Goal: Information Seeking & Learning: Learn about a topic

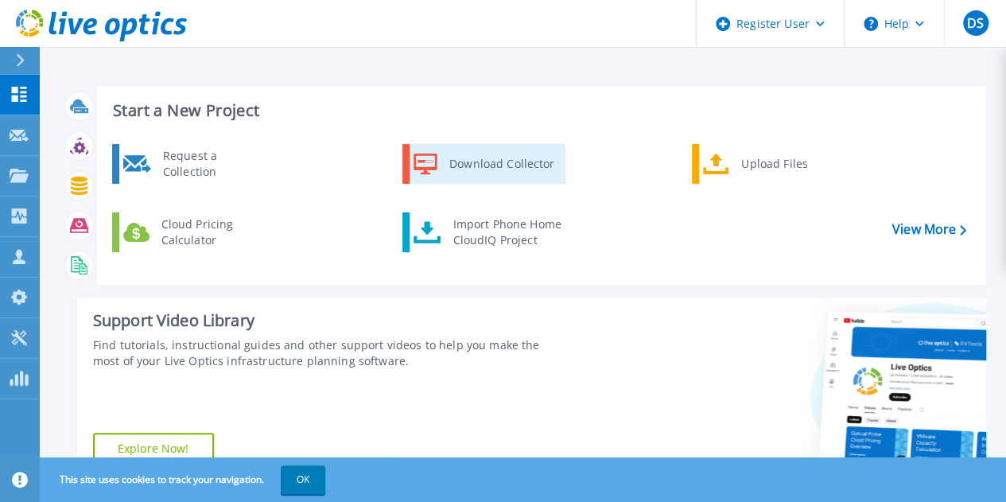
click at [488, 162] on div "Download Collector" at bounding box center [502, 164] width 120 height 32
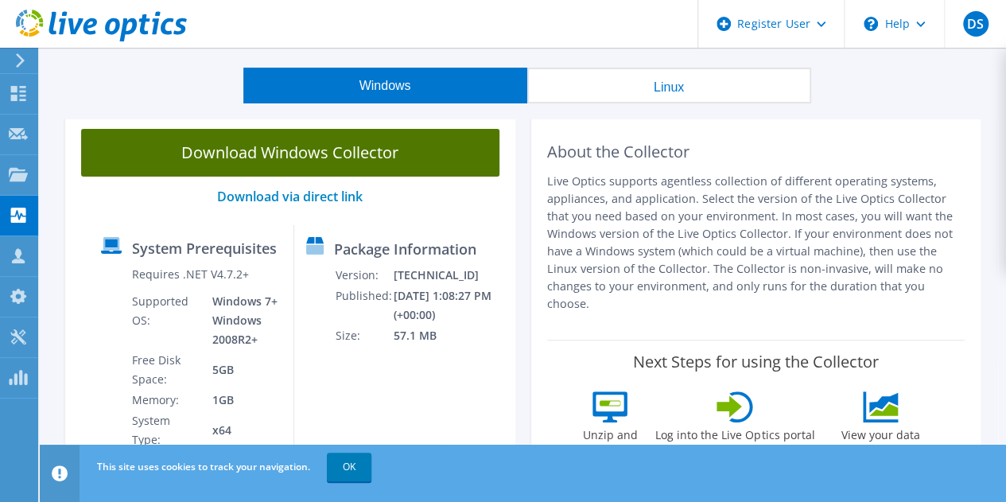
scroll to position [40, 0]
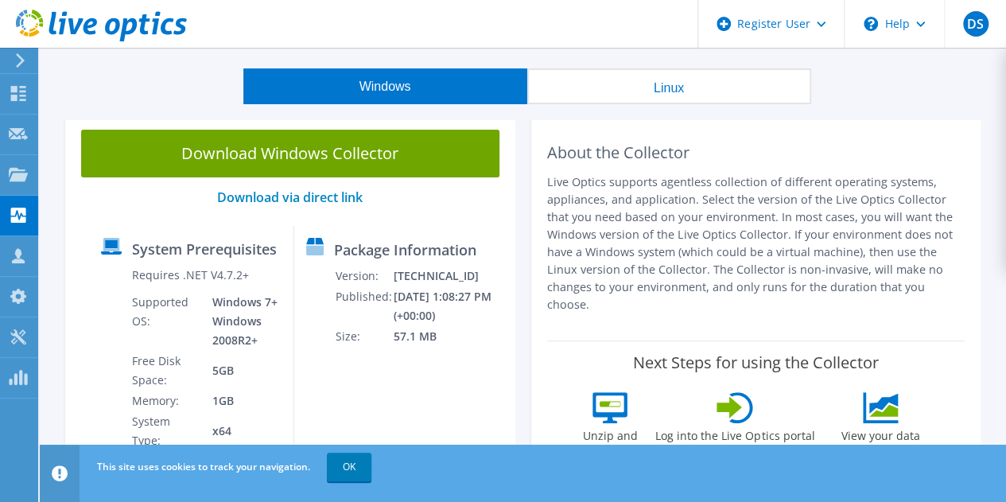
click at [664, 80] on button "Linux" at bounding box center [669, 86] width 284 height 36
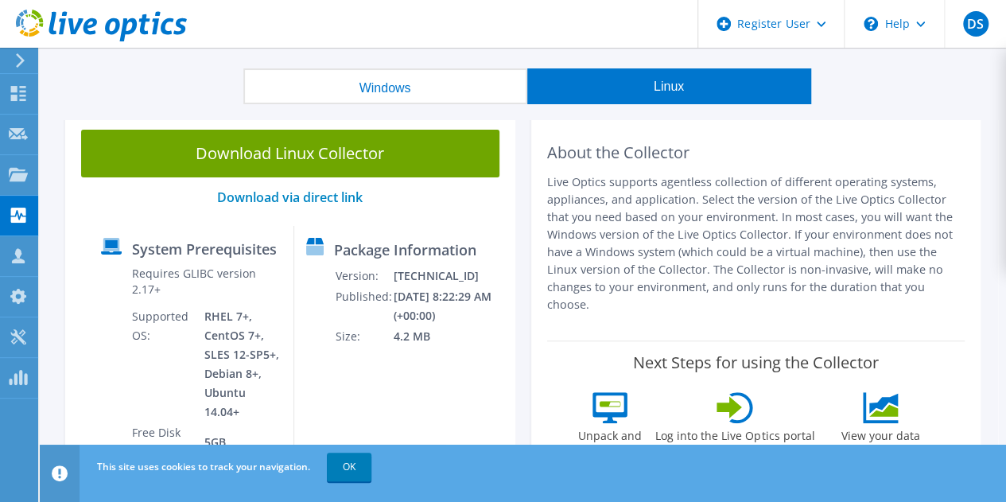
click at [416, 74] on button "Windows" at bounding box center [385, 86] width 284 height 36
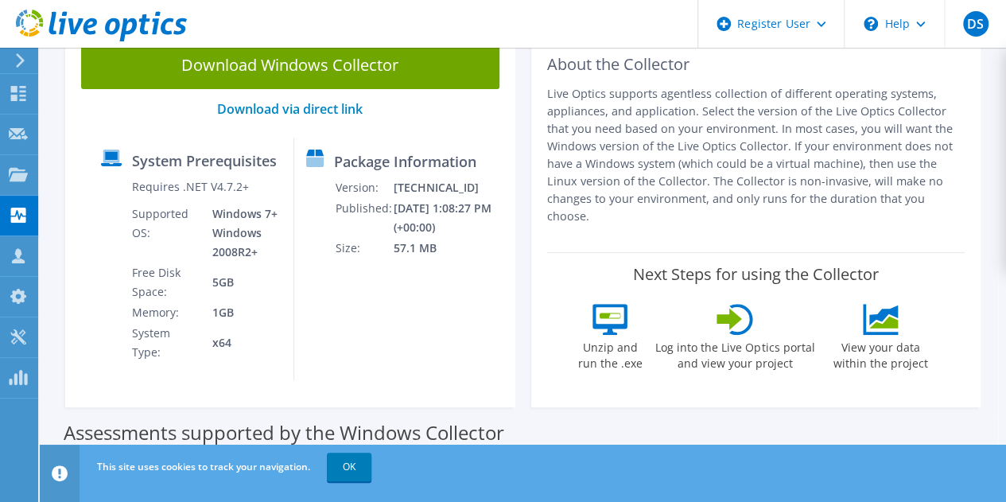
scroll to position [65, 0]
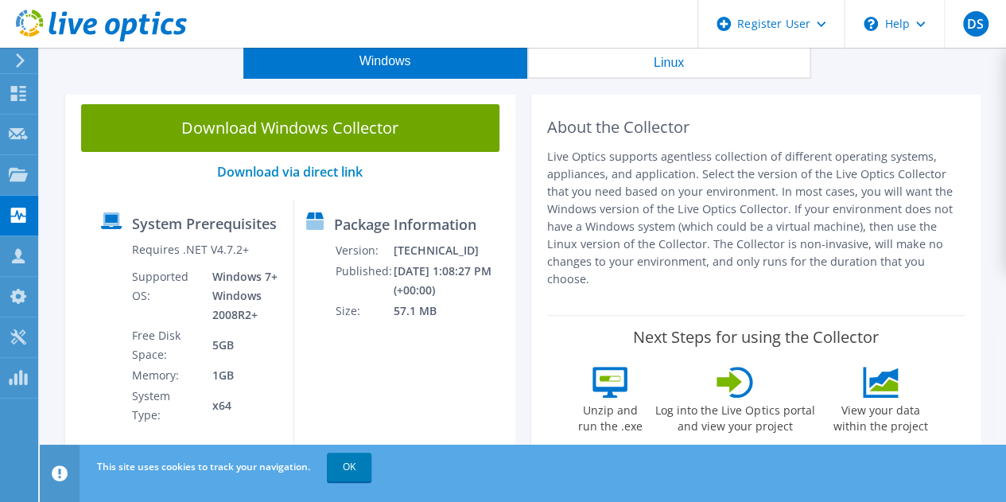
click at [645, 60] on button "Linux" at bounding box center [669, 61] width 284 height 36
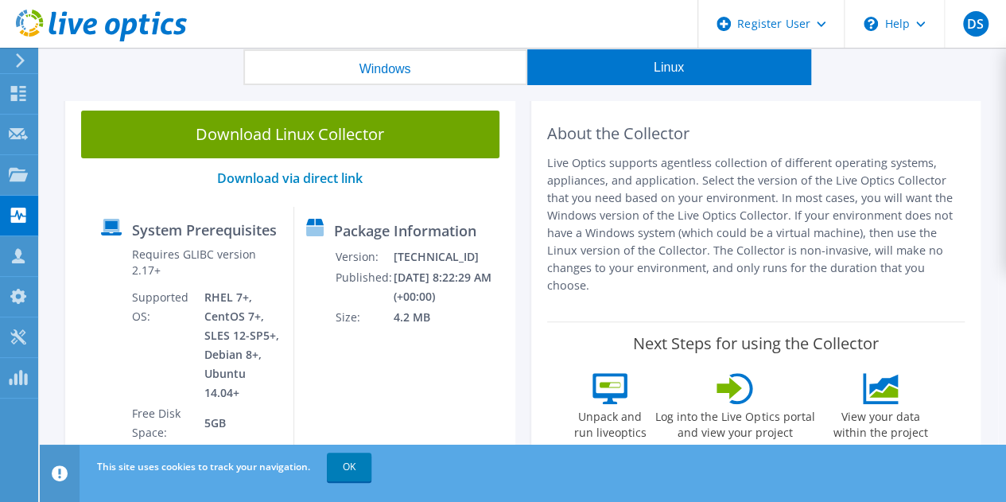
scroll to position [0, 0]
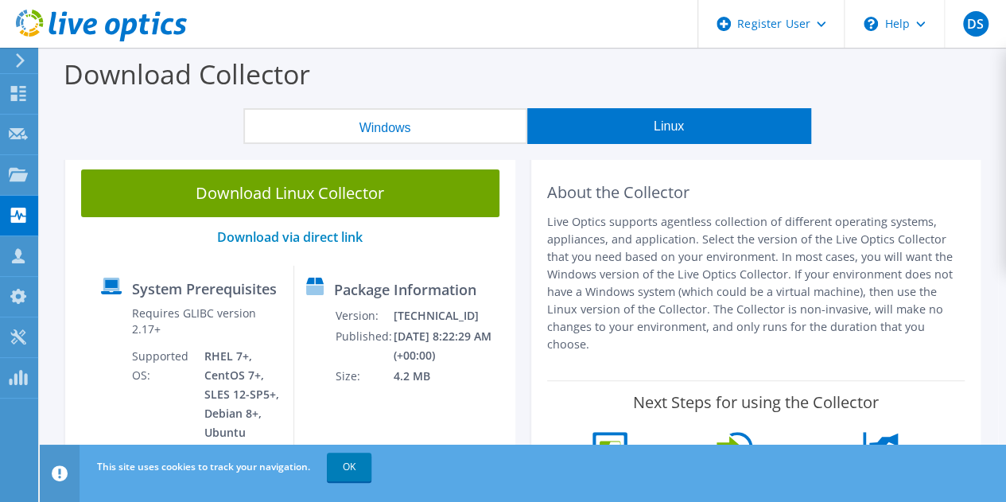
click at [433, 127] on button "Windows" at bounding box center [385, 126] width 284 height 36
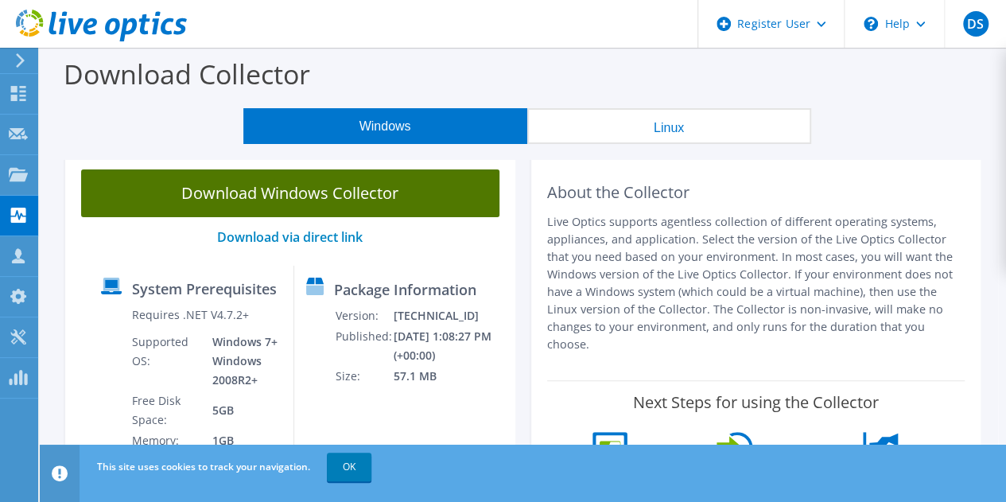
click at [368, 196] on link "Download Windows Collector" at bounding box center [290, 193] width 418 height 48
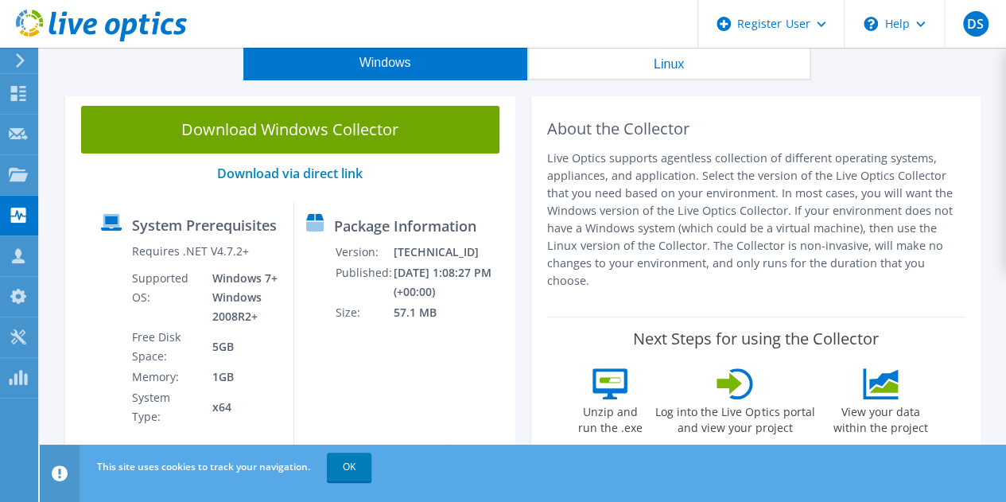
scroll to position [76, 0]
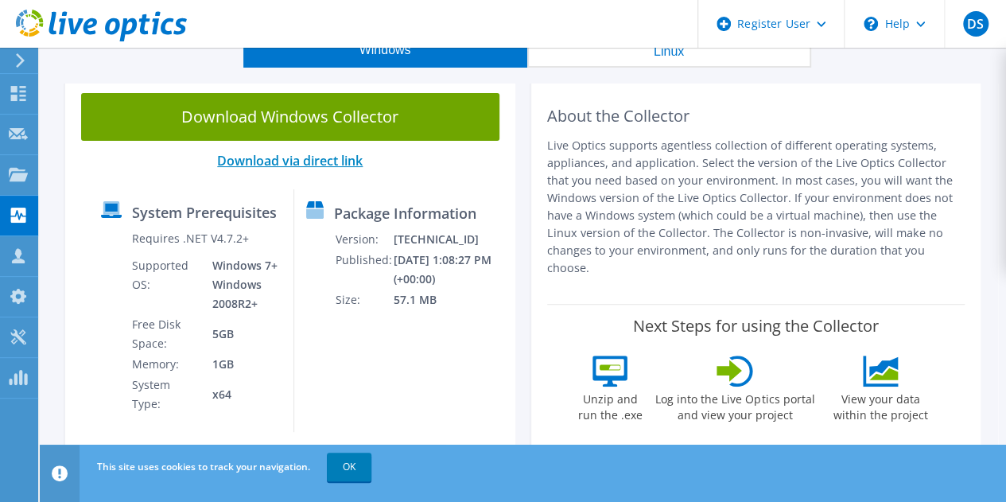
click at [348, 164] on link "Download via direct link" at bounding box center [290, 161] width 146 height 18
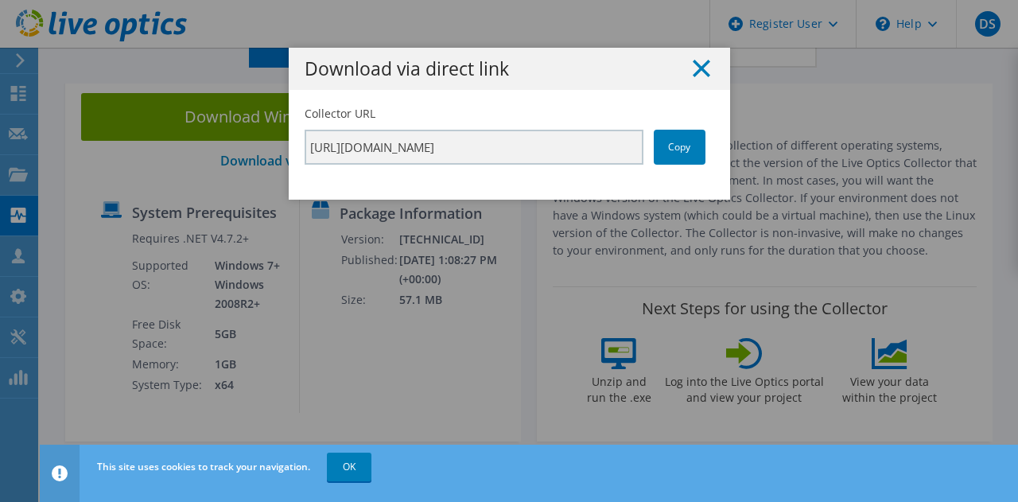
click at [694, 67] on line at bounding box center [702, 68] width 16 height 16
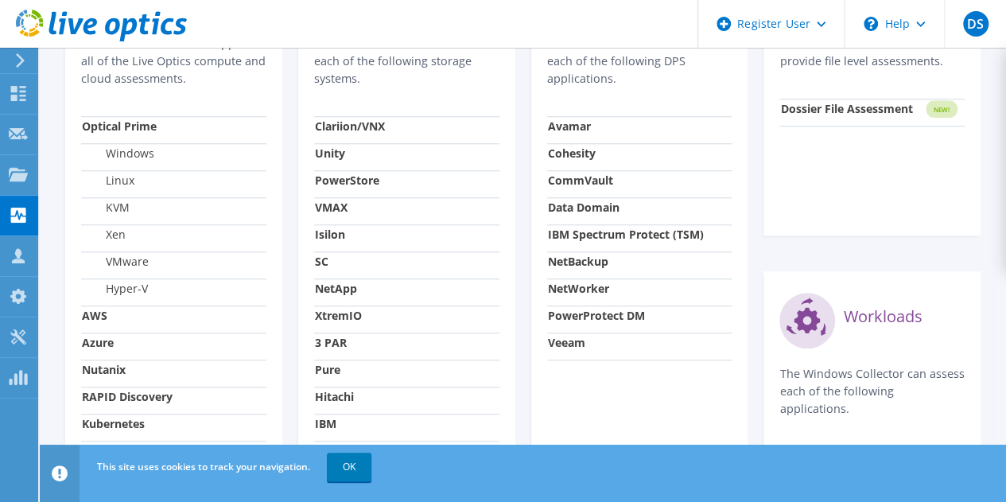
scroll to position [604, 0]
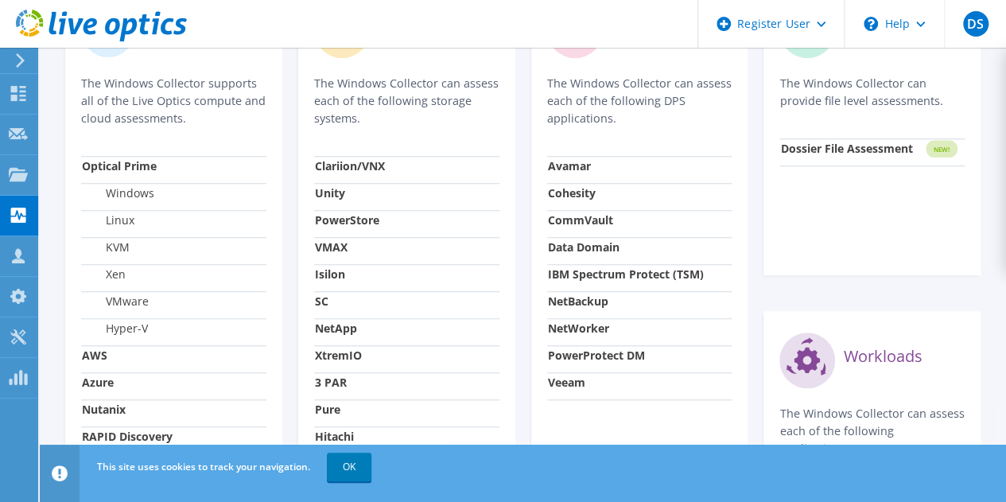
click at [132, 158] on strong "Optical Prime" at bounding box center [119, 165] width 75 height 15
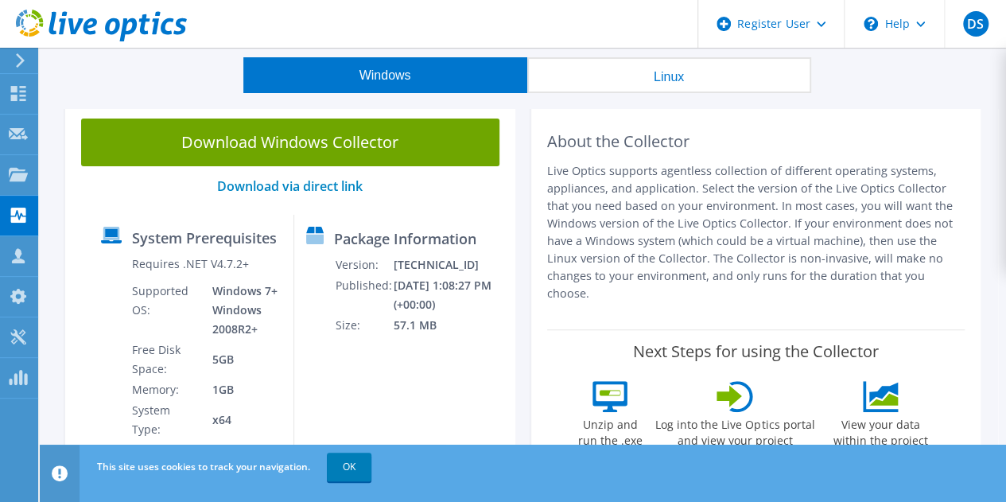
scroll to position [49, 0]
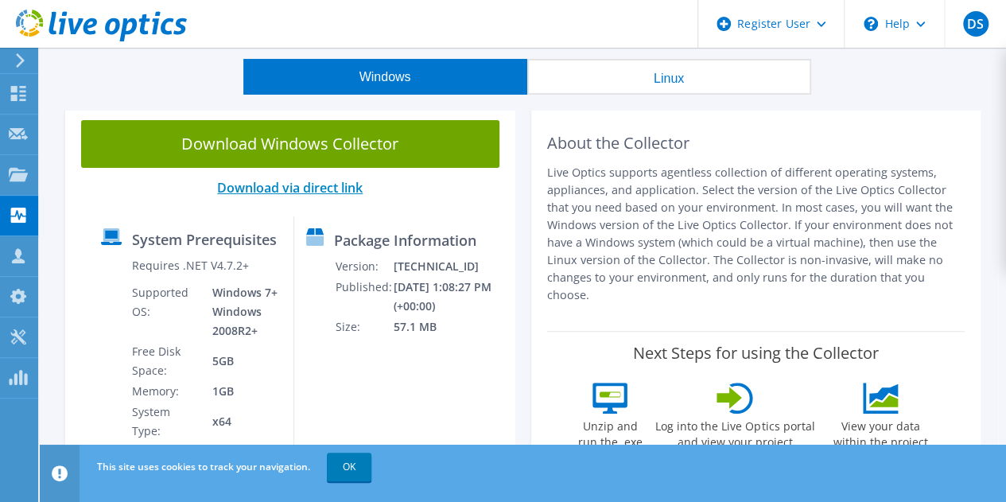
click at [317, 190] on link "Download via direct link" at bounding box center [290, 188] width 146 height 18
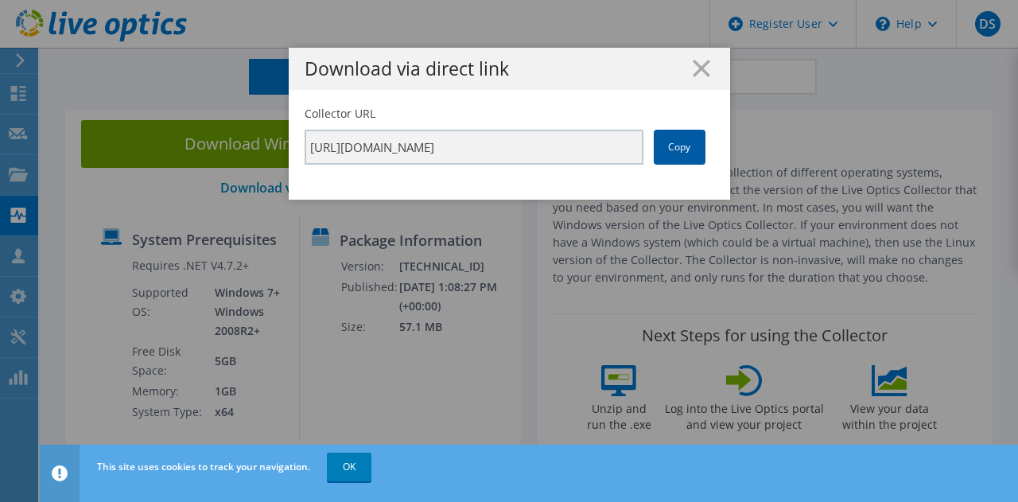
click at [678, 150] on link "Copy" at bounding box center [680, 147] width 52 height 35
click at [473, 270] on div "Download via direct link Collector URL https://app.liveoptics.com/collector/dir…" at bounding box center [509, 251] width 1018 height 407
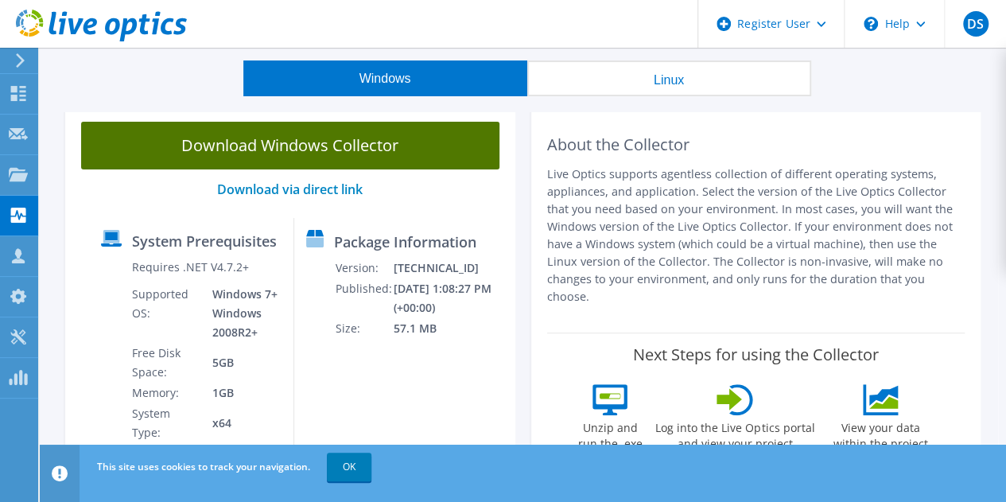
scroll to position [13, 0]
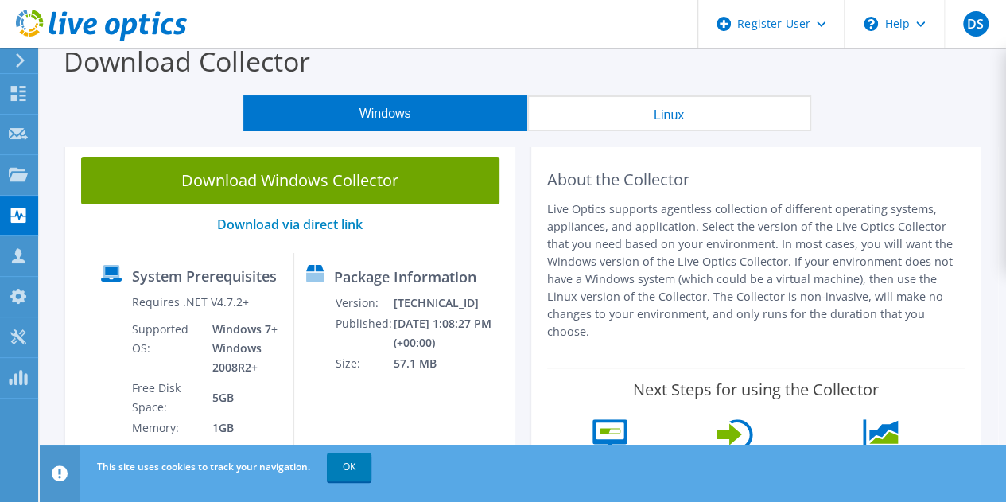
click at [598, 111] on button "Linux" at bounding box center [669, 113] width 284 height 36
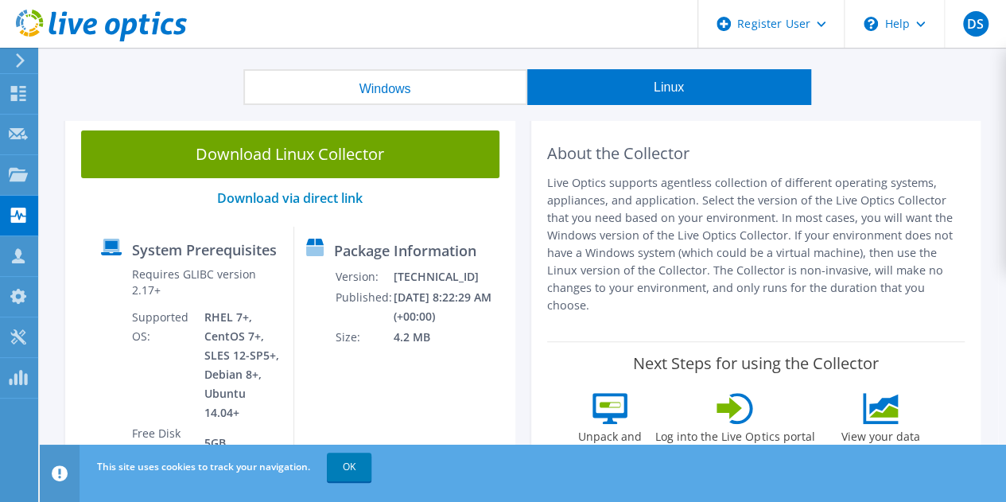
scroll to position [0, 0]
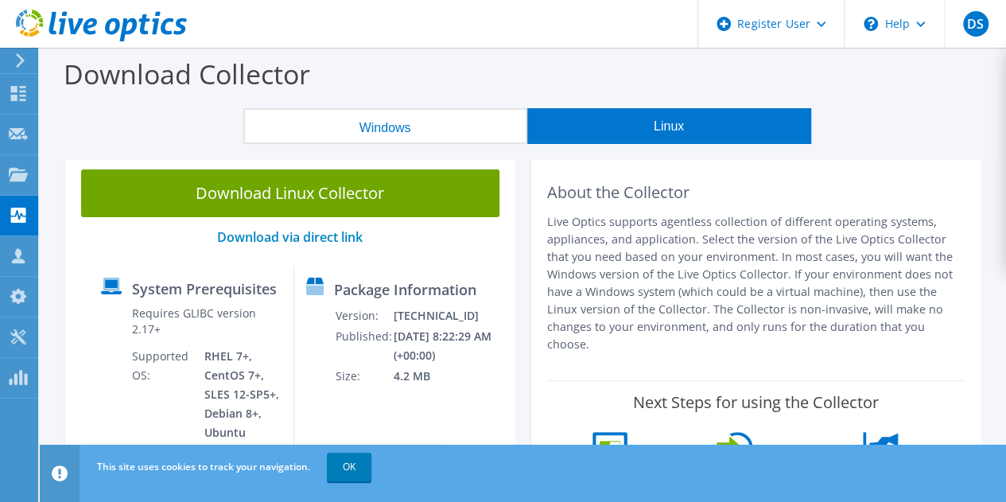
click at [436, 117] on button "Windows" at bounding box center [385, 126] width 284 height 36
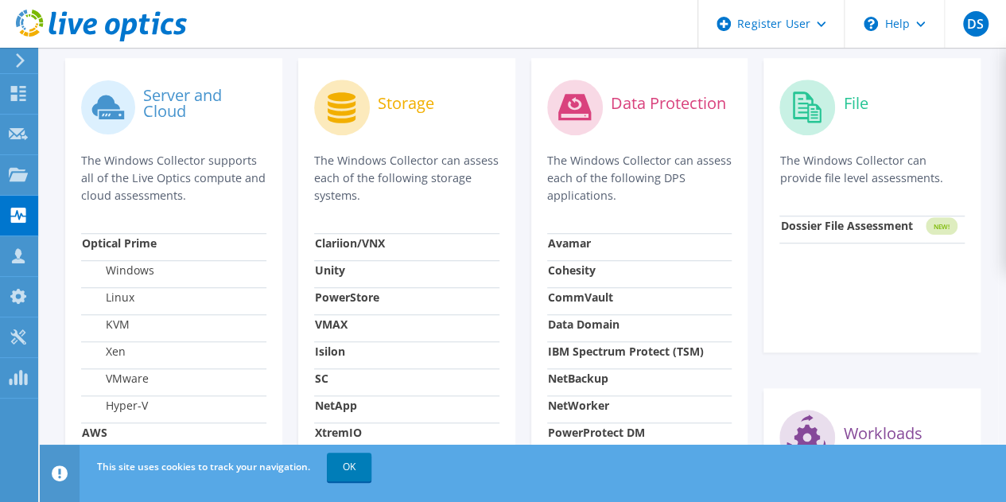
scroll to position [527, 0]
click at [25, 88] on icon at bounding box center [18, 93] width 19 height 15
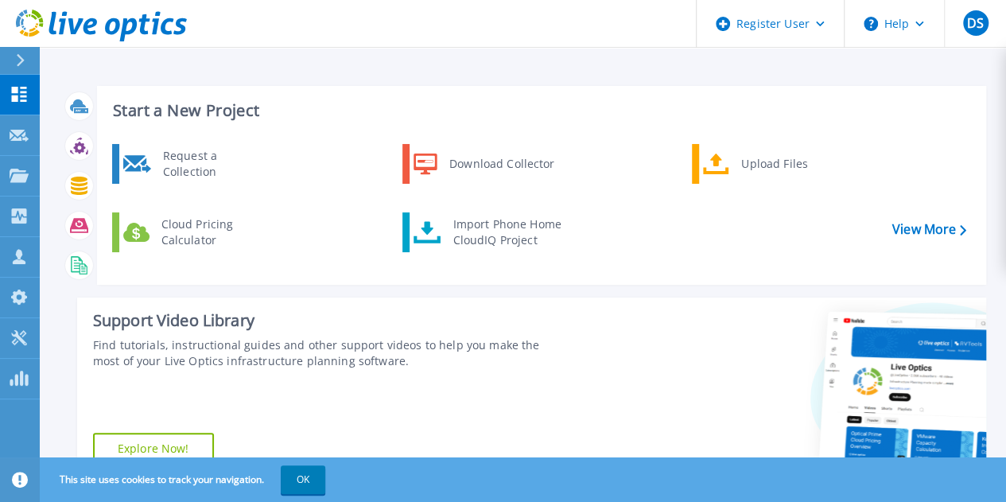
scroll to position [2, 0]
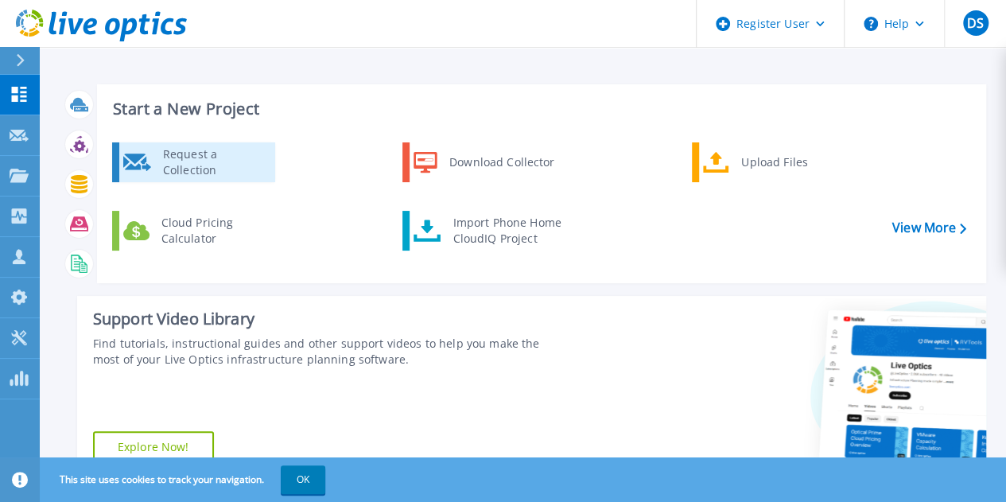
click at [251, 160] on div "Request a Collection" at bounding box center [213, 162] width 116 height 32
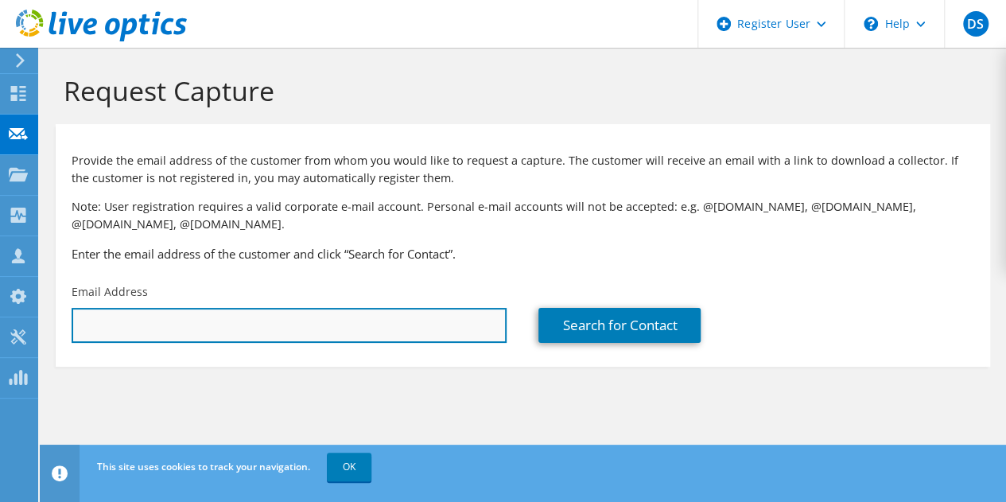
click at [379, 324] on input "text" at bounding box center [289, 325] width 435 height 35
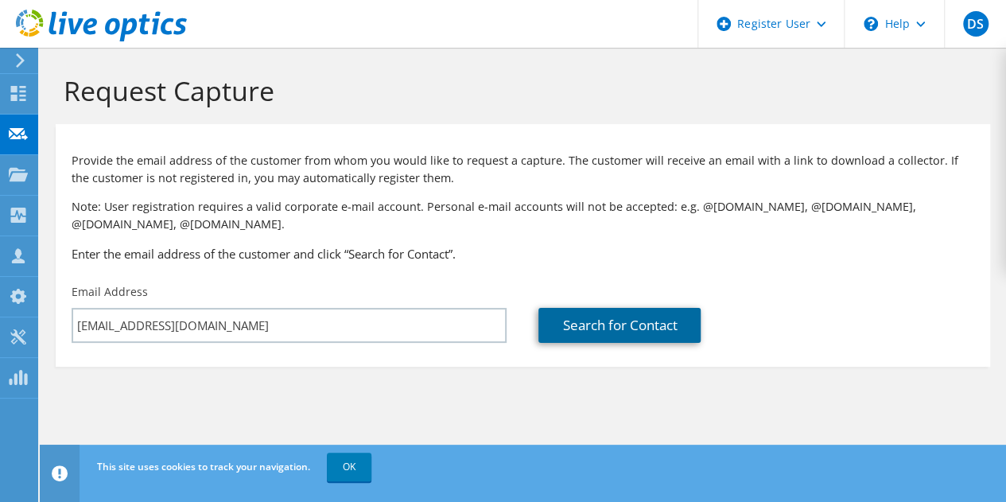
click at [581, 324] on link "Search for Contact" at bounding box center [620, 325] width 162 height 35
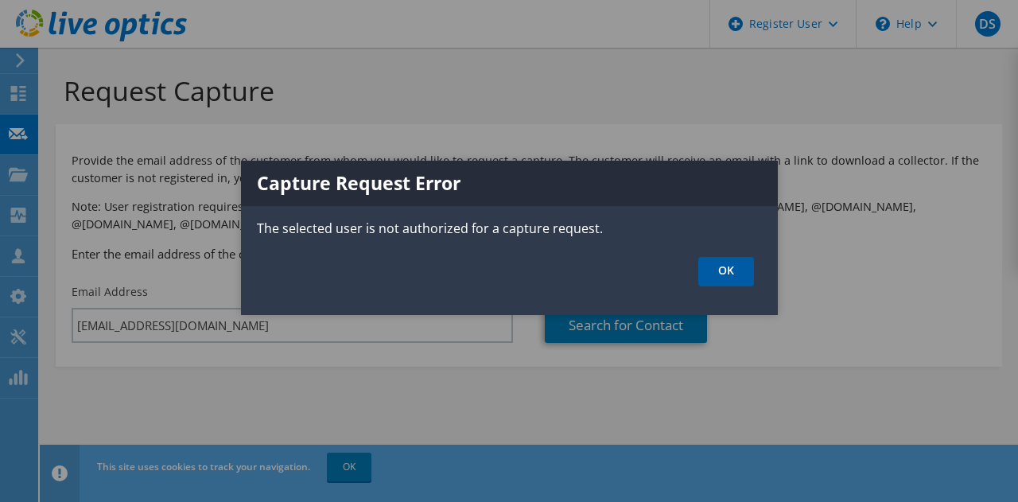
click at [733, 279] on link "OK" at bounding box center [726, 271] width 56 height 29
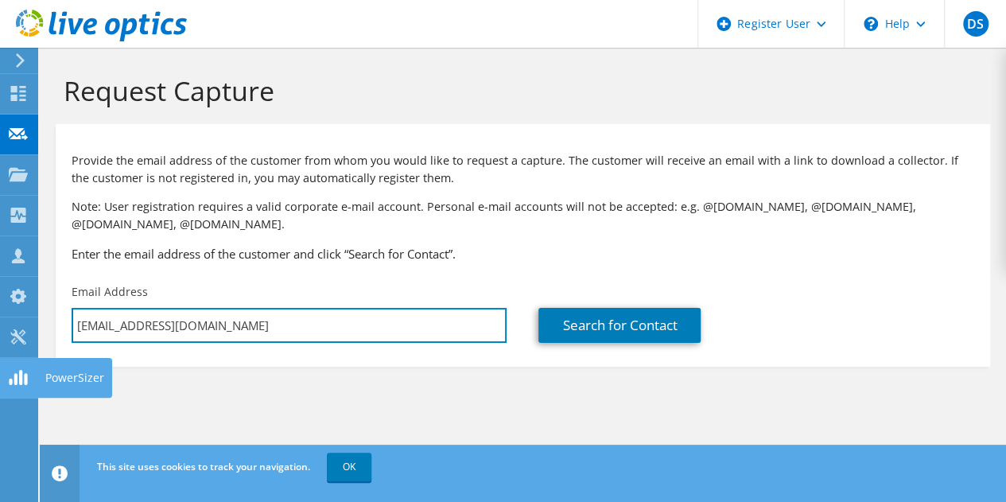
drag, startPoint x: 216, startPoint y: 322, endPoint x: 0, endPoint y: 375, distance: 221.9
click at [0, 375] on div "DS Dell User Deepak S Deepak.K.S@dell.com Dell My Profile Log Out \n Help Explo…" at bounding box center [503, 251] width 1006 height 502
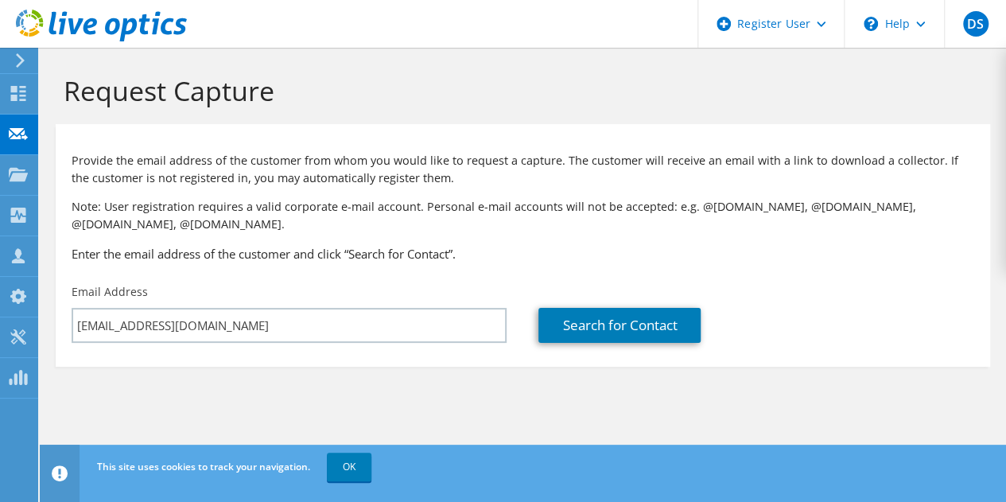
click at [226, 348] on div "Email Address deepak.k.s@dell.com" at bounding box center [289, 313] width 467 height 75
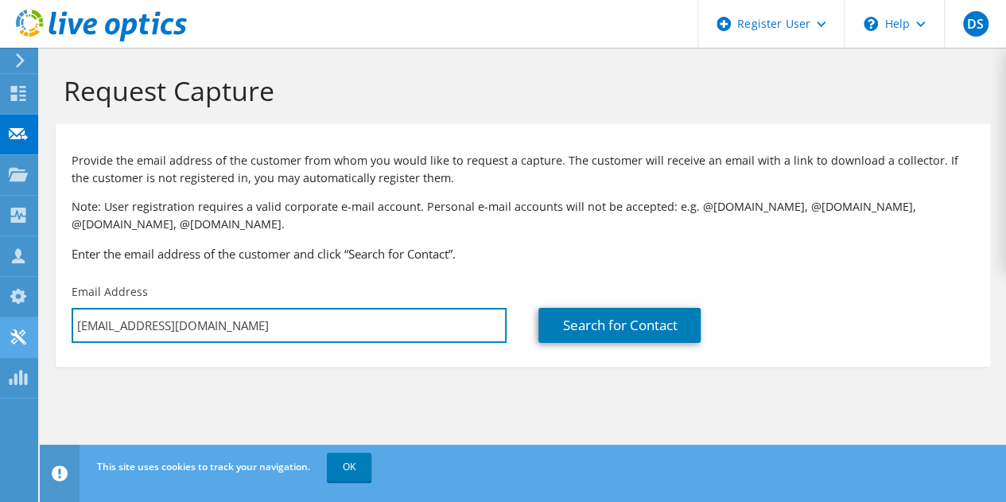
drag, startPoint x: 218, startPoint y: 325, endPoint x: 0, endPoint y: 344, distance: 218.8
click at [0, 344] on div "DS Dell User Deepak S Deepak.K.S@dell.com Dell My Profile Log Out \n Help Explo…" at bounding box center [503, 251] width 1006 height 502
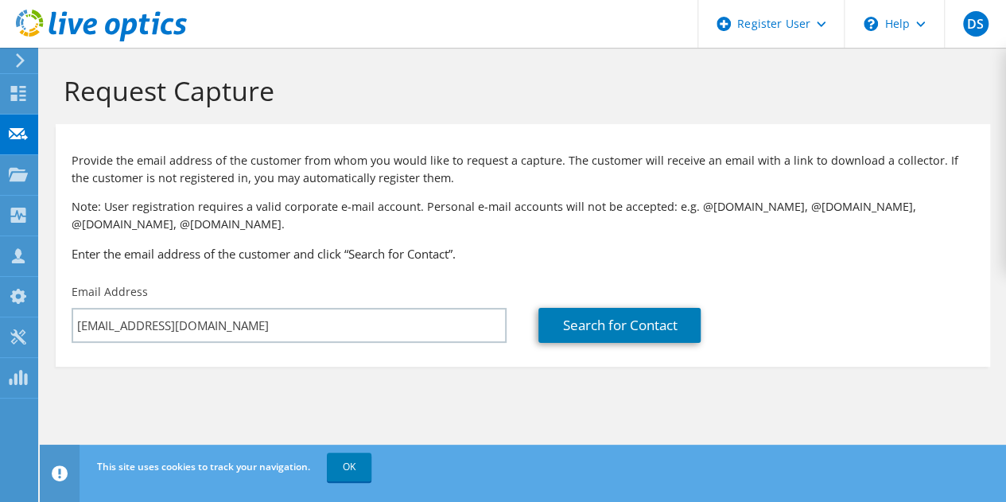
click at [327, 348] on div "Email Address deepak.k.s@dell.com" at bounding box center [289, 313] width 467 height 75
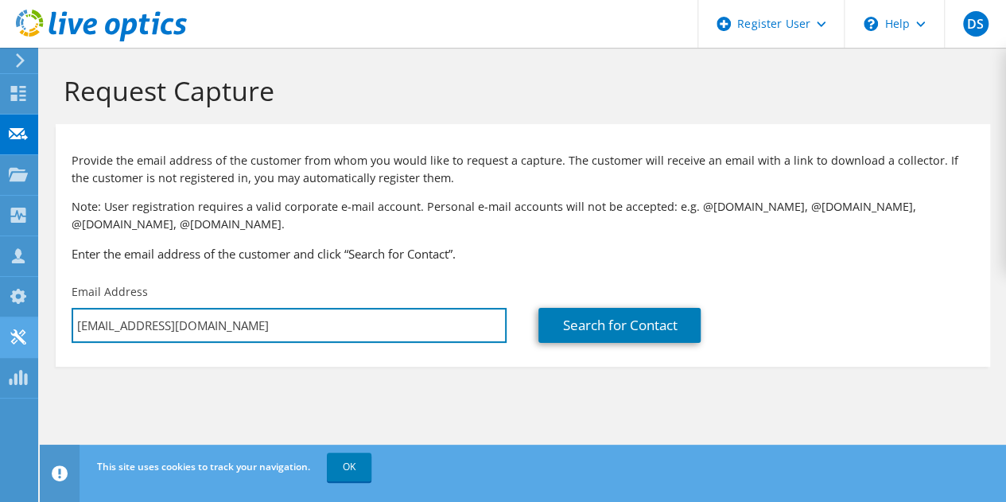
drag, startPoint x: 268, startPoint y: 317, endPoint x: 3, endPoint y: 333, distance: 265.4
click at [3, 333] on div "DS Dell User Deepak S Deepak.K.S@dell.com Dell My Profile Log Out \n Help Explo…" at bounding box center [503, 251] width 1006 height 502
click at [220, 337] on input "deepak.k.s@dell.com" at bounding box center [289, 325] width 435 height 35
drag, startPoint x: 221, startPoint y: 333, endPoint x: 60, endPoint y: 332, distance: 160.7
click at [60, 332] on div "Email Address deepak.k.s@dell.com" at bounding box center [289, 313] width 467 height 75
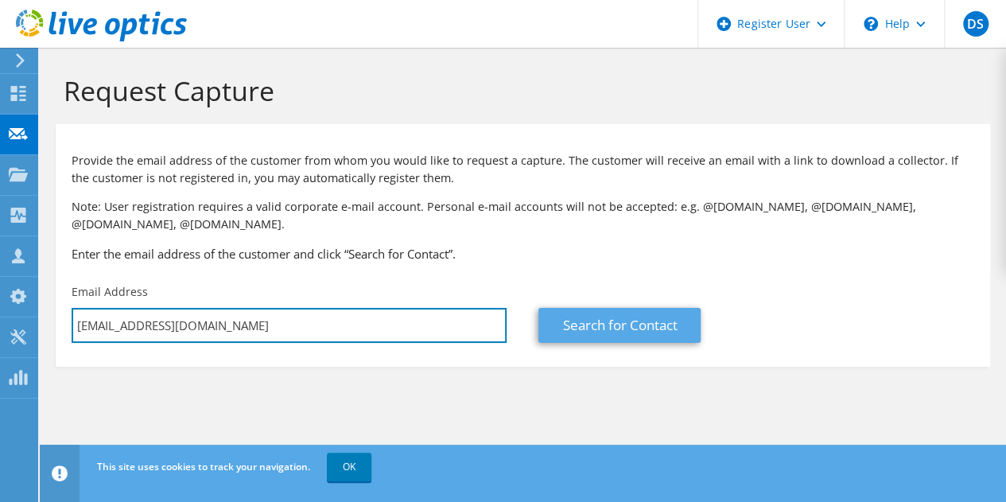
type input "deepak_k_s@dell.com"
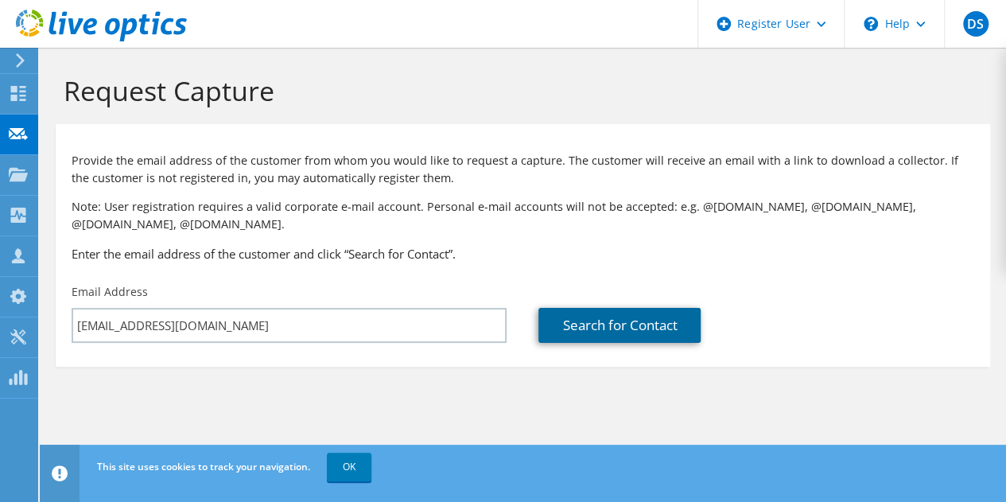
click at [562, 319] on link "Search for Contact" at bounding box center [620, 325] width 162 height 35
type input "World Wide Technology"
type input "Deepak"
type input "KS"
type input "United States"
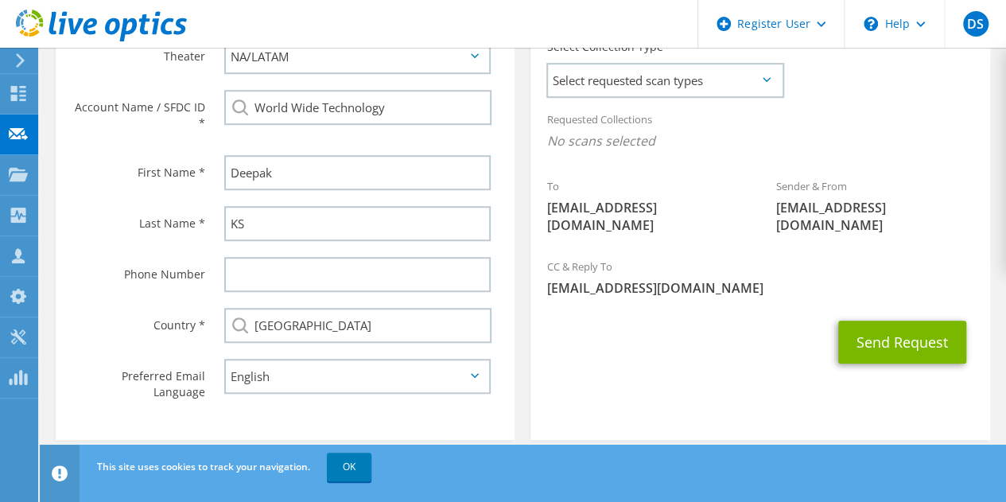
scroll to position [485, 0]
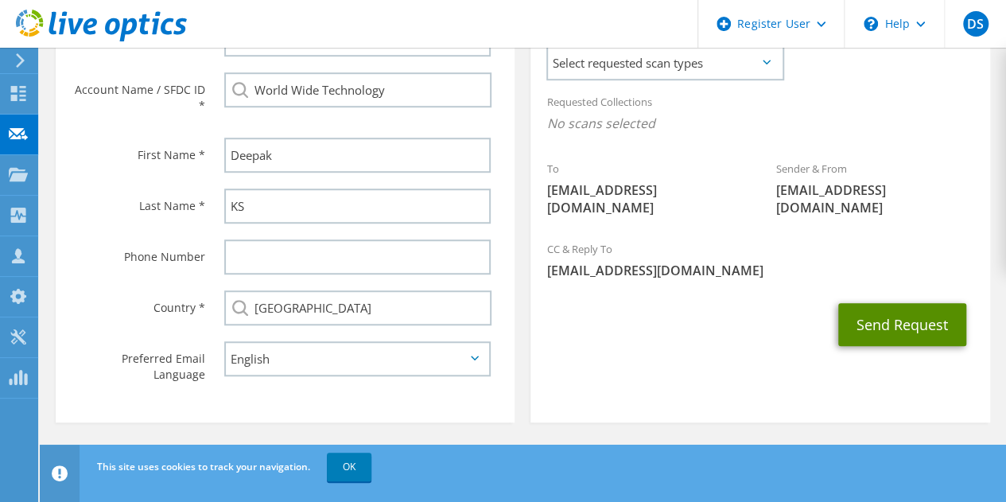
click at [921, 303] on button "Send Request" at bounding box center [902, 324] width 128 height 43
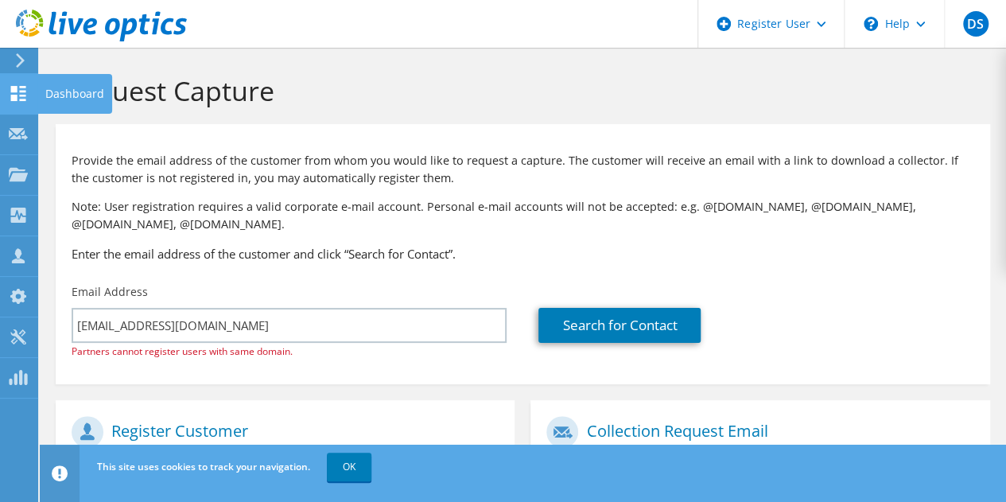
click at [20, 91] on icon at bounding box center [18, 93] width 19 height 15
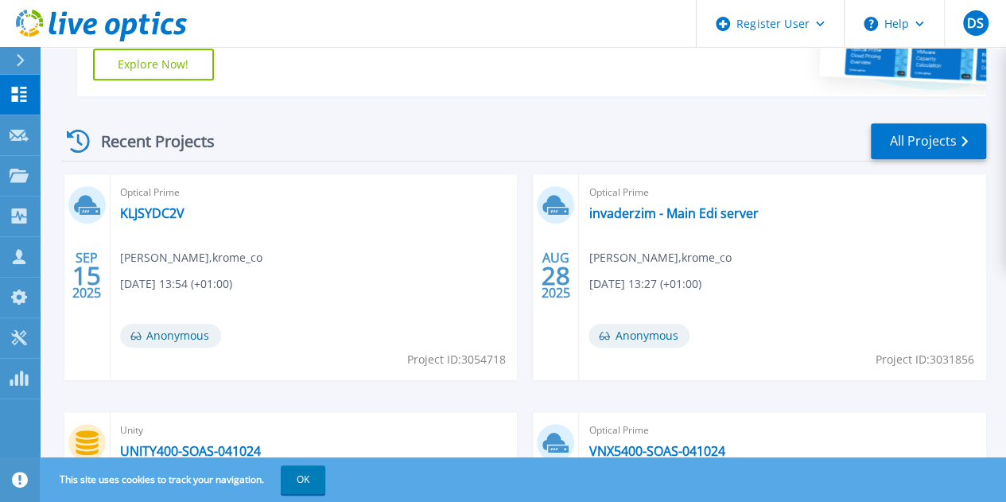
scroll to position [383, 0]
click at [261, 444] on link "UNITY400-SOAS-041024" at bounding box center [190, 452] width 141 height 16
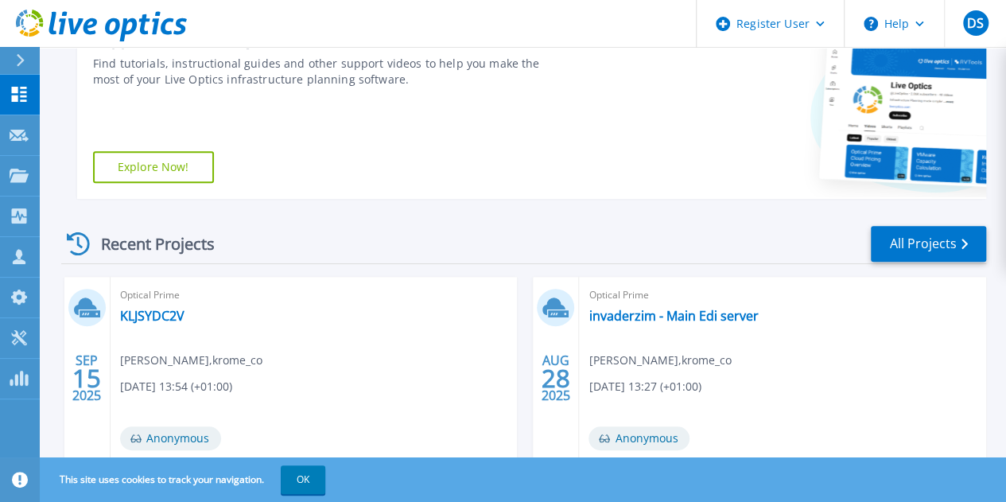
scroll to position [284, 0]
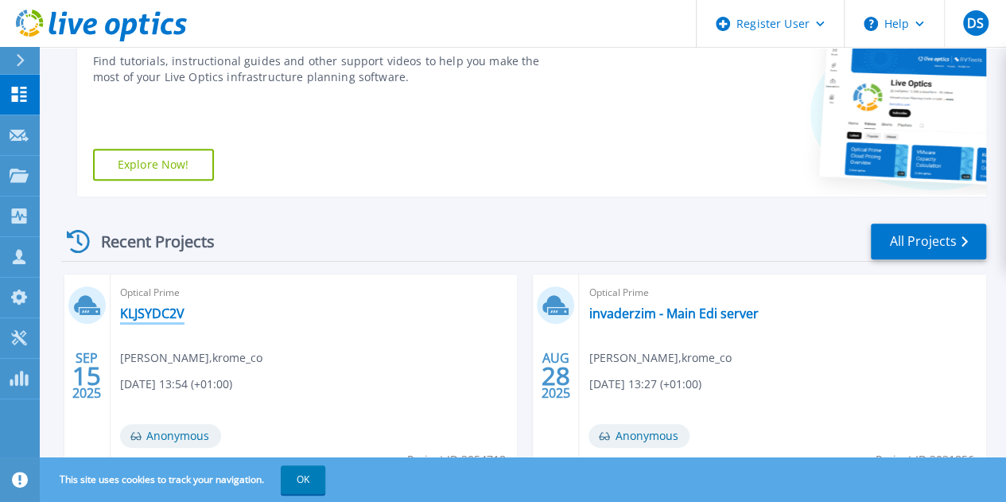
click at [177, 314] on link "KLJSYDC2V" at bounding box center [152, 313] width 64 height 16
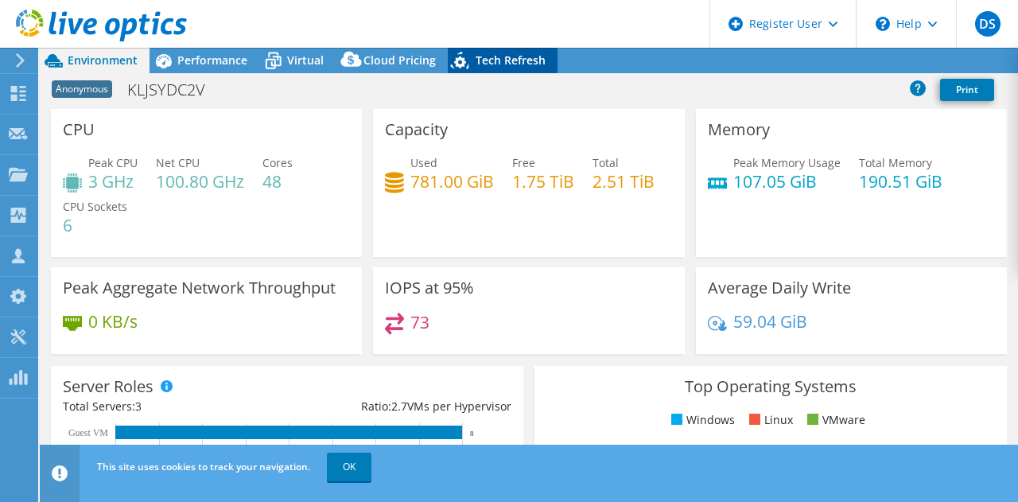
click at [514, 60] on span "Tech Refresh" at bounding box center [511, 60] width 70 height 15
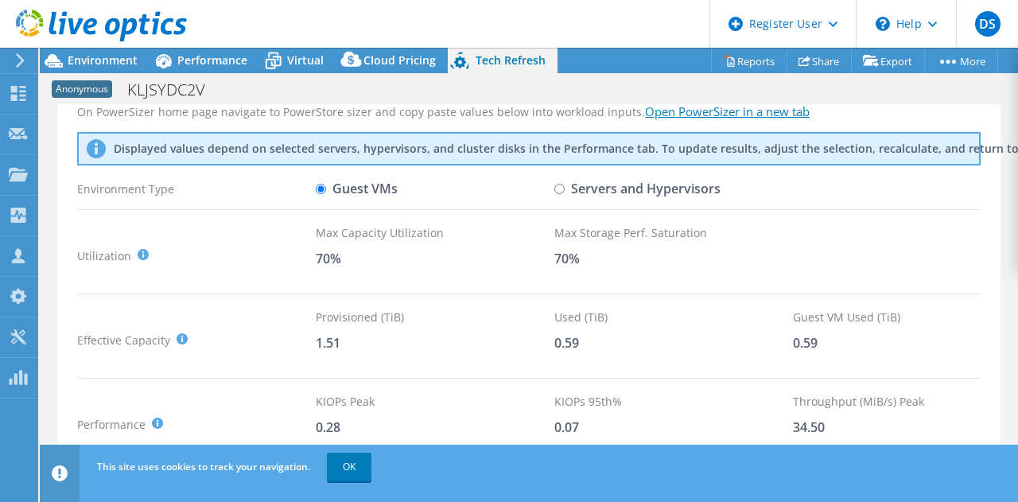
scroll to position [51, 0]
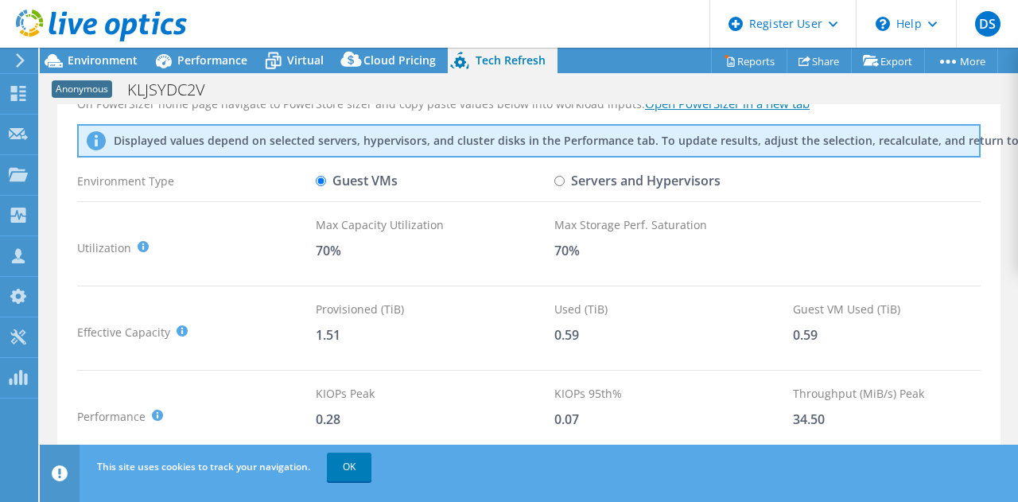
click at [560, 185] on input "Servers and Hypervisors" at bounding box center [559, 181] width 10 height 10
radio input "true"
click at [329, 177] on label "Guest VMs" at bounding box center [357, 181] width 82 height 28
click at [326, 177] on input "Guest VMs" at bounding box center [321, 181] width 10 height 10
radio input "true"
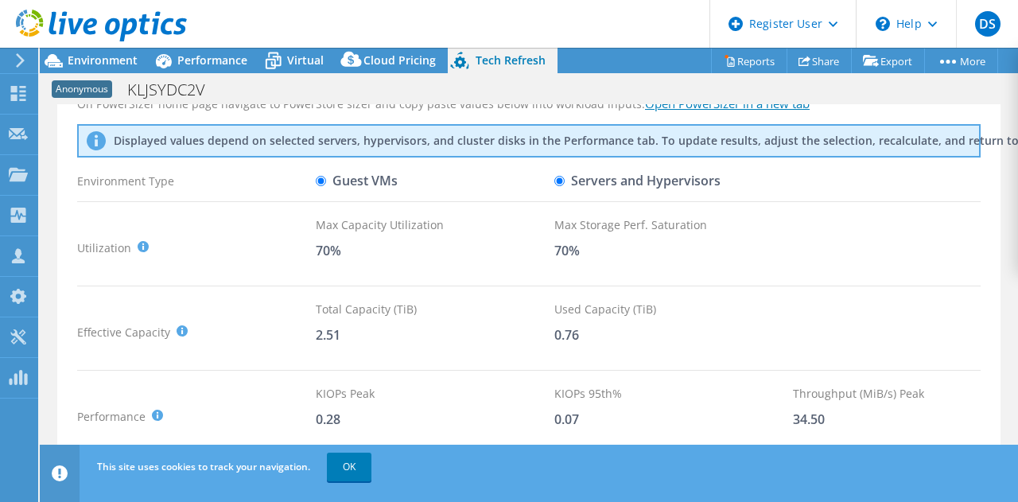
radio input "false"
click at [348, 473] on link "OK" at bounding box center [349, 467] width 45 height 29
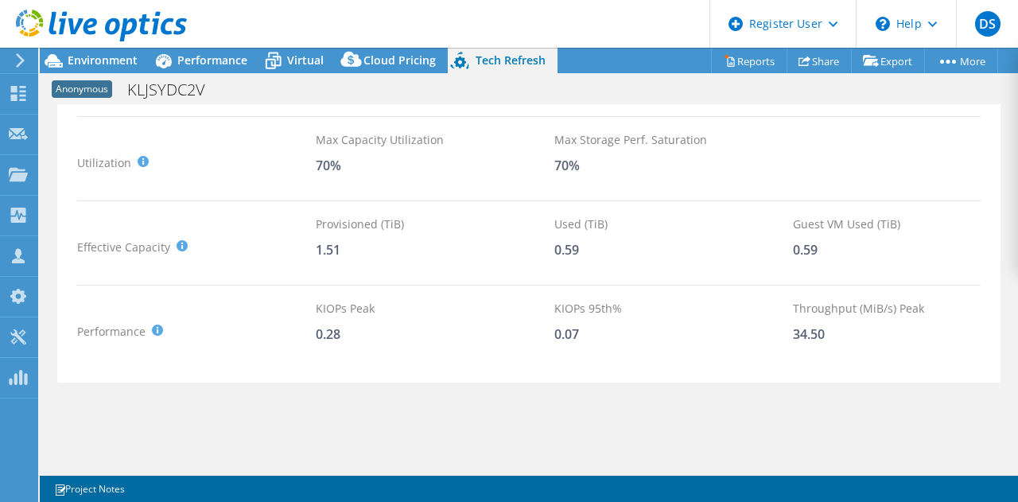
scroll to position [0, 0]
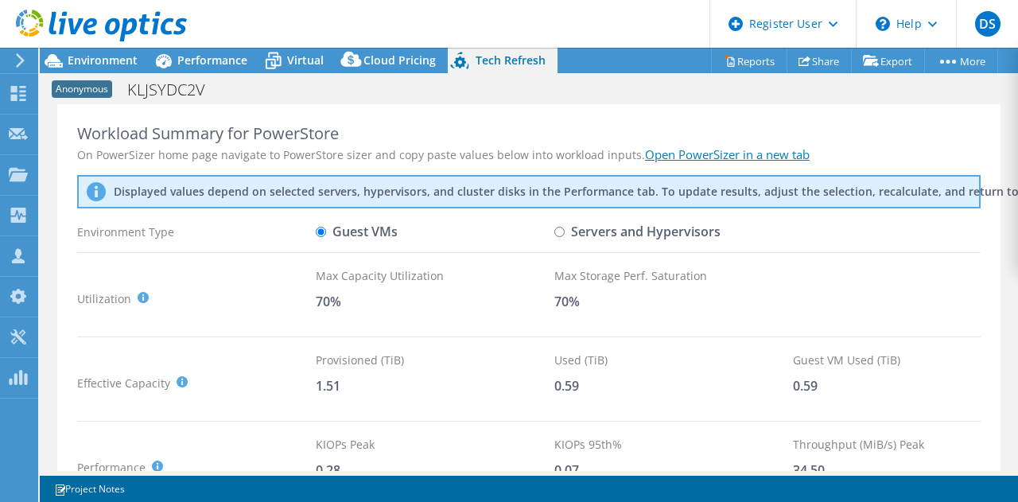
click at [734, 154] on link "Open PowerSizer in a new tab" at bounding box center [727, 154] width 165 height 16
click at [99, 192] on icon at bounding box center [96, 191] width 19 height 19
click at [129, 68] on div "Environment" at bounding box center [95, 60] width 110 height 25
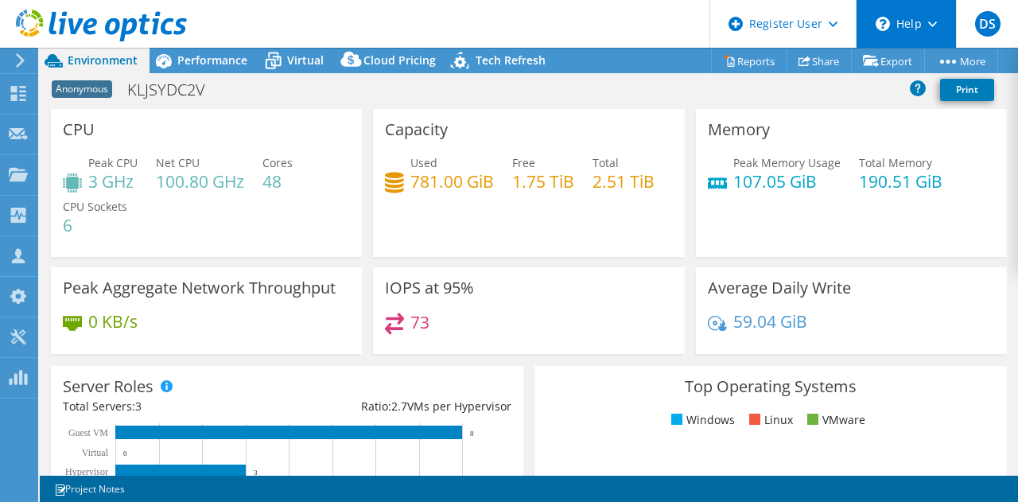
click at [867, 28] on div "\n Help" at bounding box center [906, 24] width 100 height 48
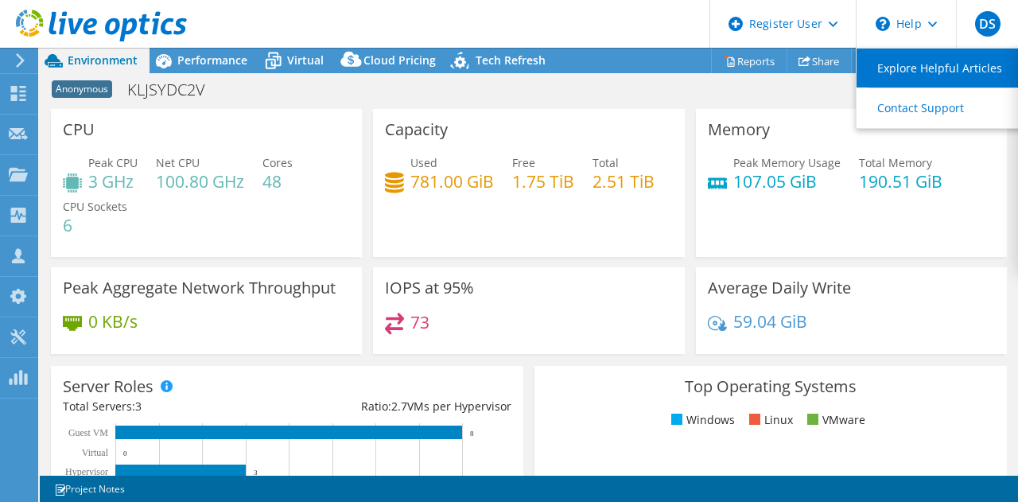
click at [937, 80] on link "Explore Helpful Articles" at bounding box center [945, 68] width 177 height 39
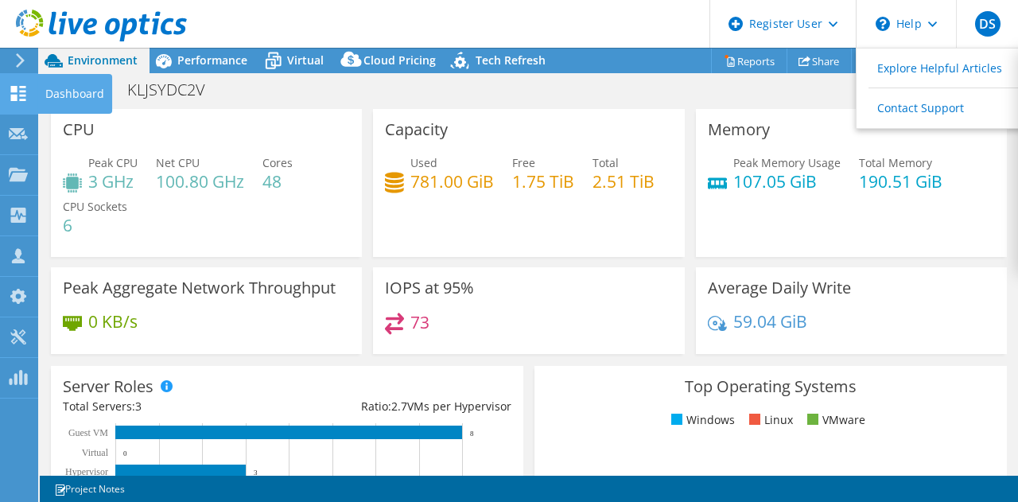
click at [64, 80] on div "Dashboard" at bounding box center [74, 94] width 75 height 40
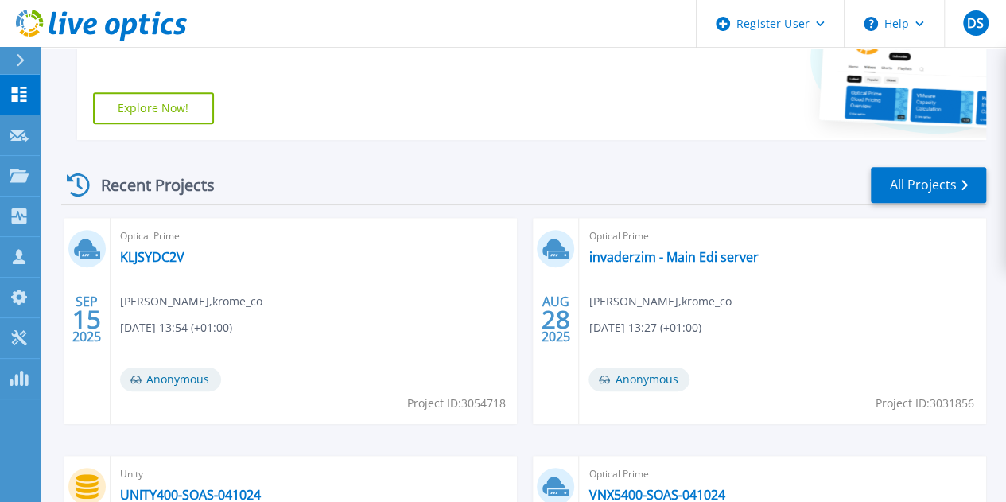
scroll to position [341, 0]
click at [156, 259] on link "KLJSYDC2V" at bounding box center [152, 256] width 64 height 16
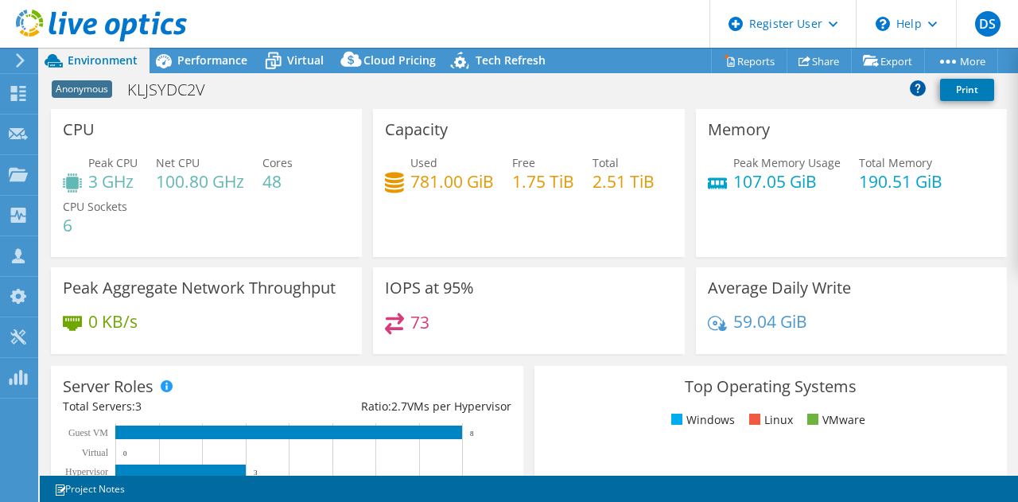
click at [919, 87] on icon at bounding box center [918, 88] width 16 height 16
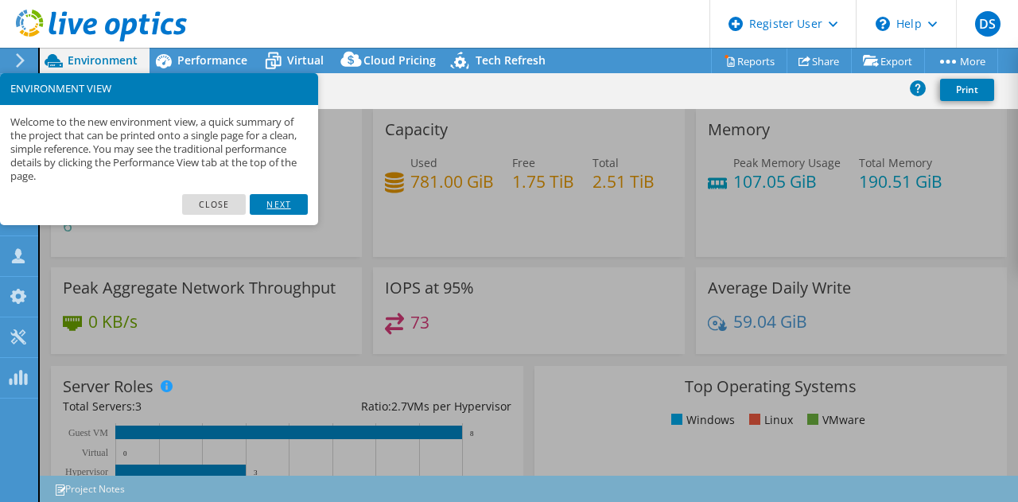
click at [298, 204] on link "Next" at bounding box center [278, 204] width 57 height 21
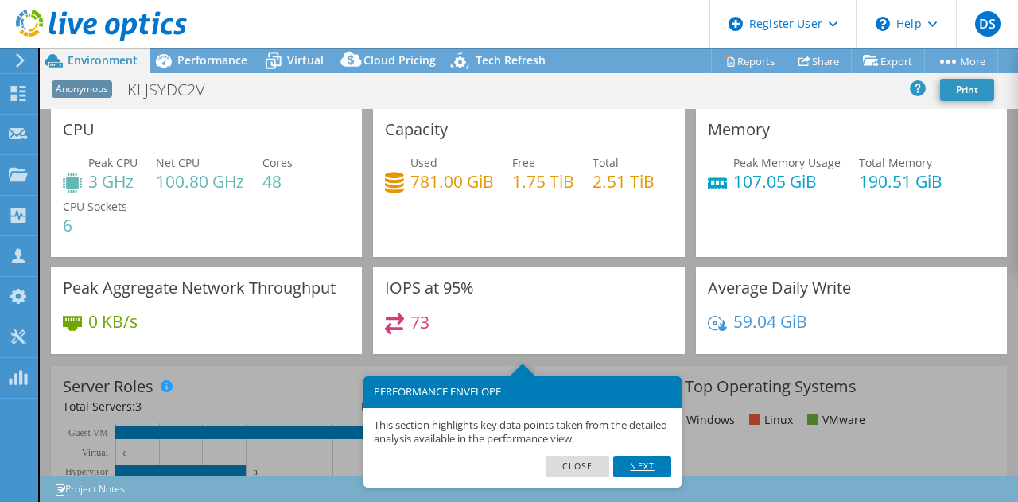
click at [662, 461] on link "Next" at bounding box center [641, 466] width 57 height 21
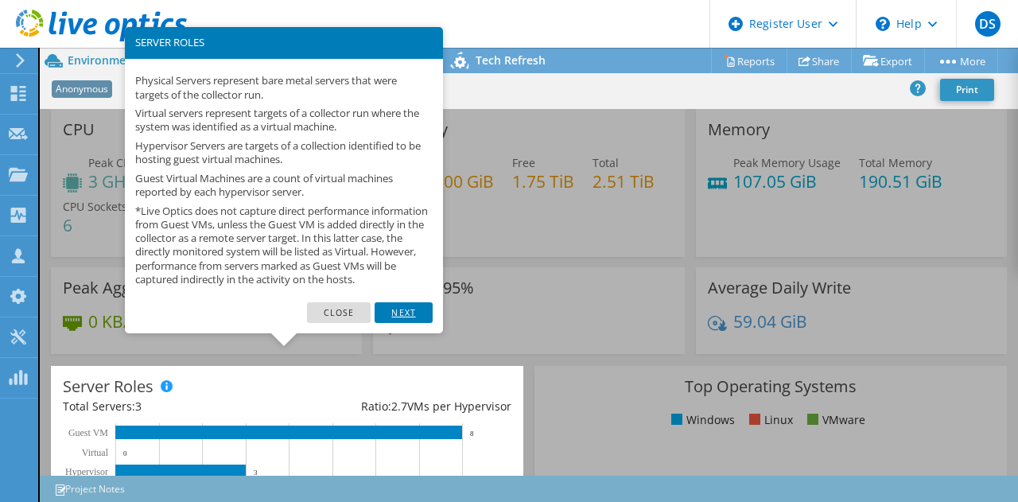
click at [407, 323] on link "Next" at bounding box center [403, 312] width 57 height 21
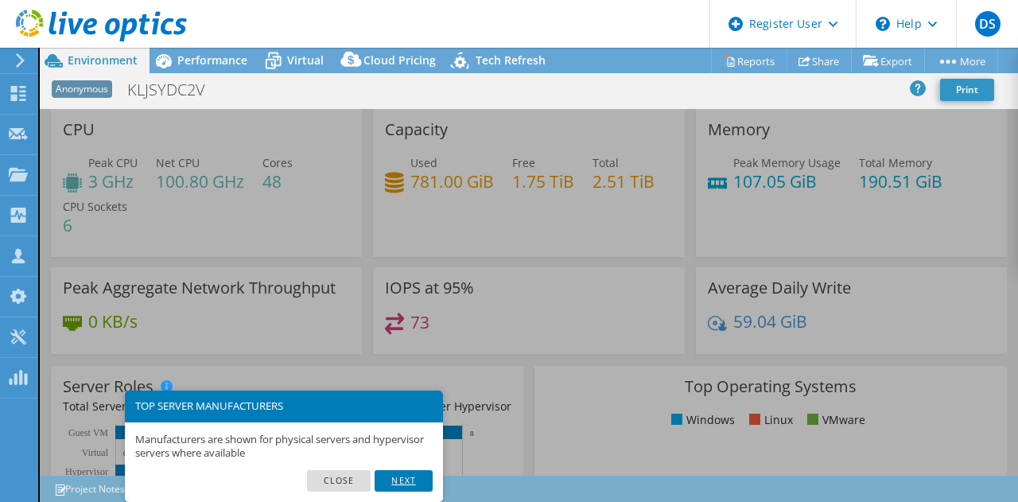
click at [399, 480] on link "Next" at bounding box center [403, 480] width 57 height 21
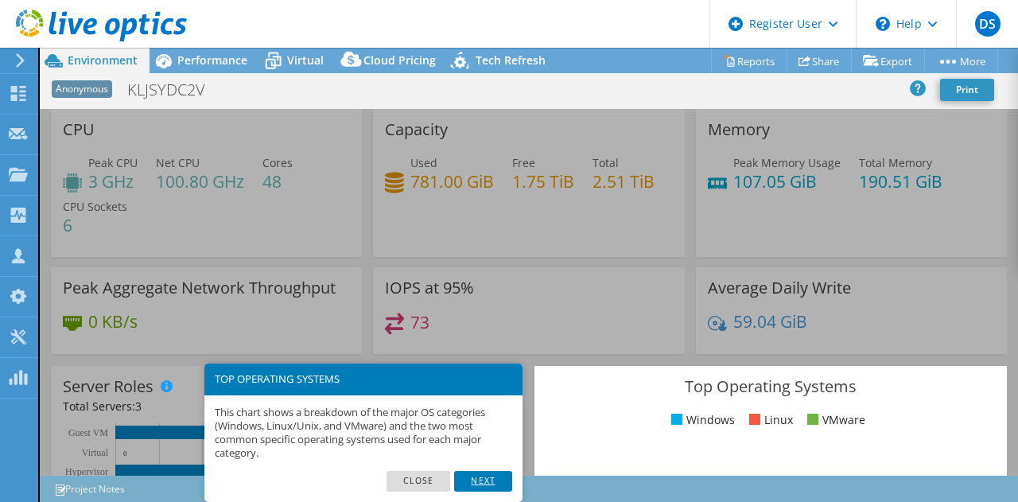
click at [492, 477] on link "Next" at bounding box center [482, 481] width 57 height 21
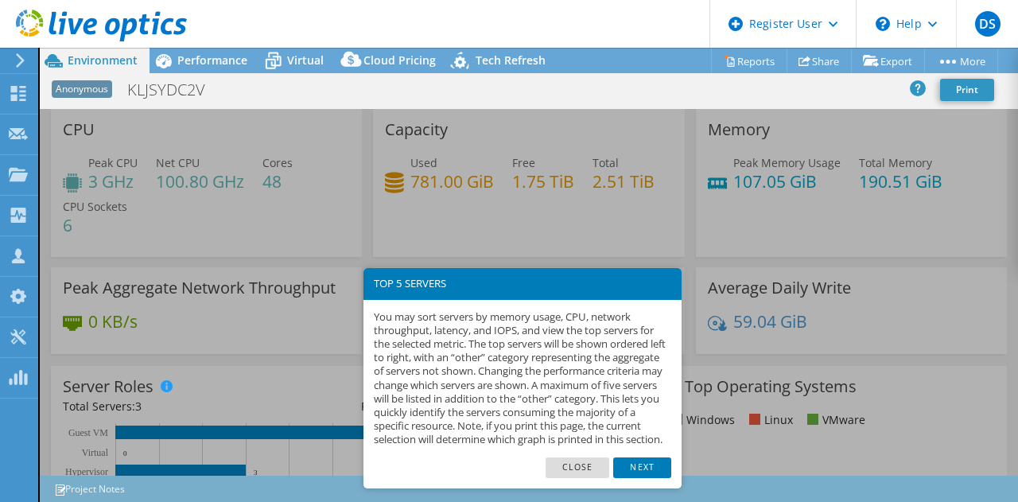
scroll to position [603, 0]
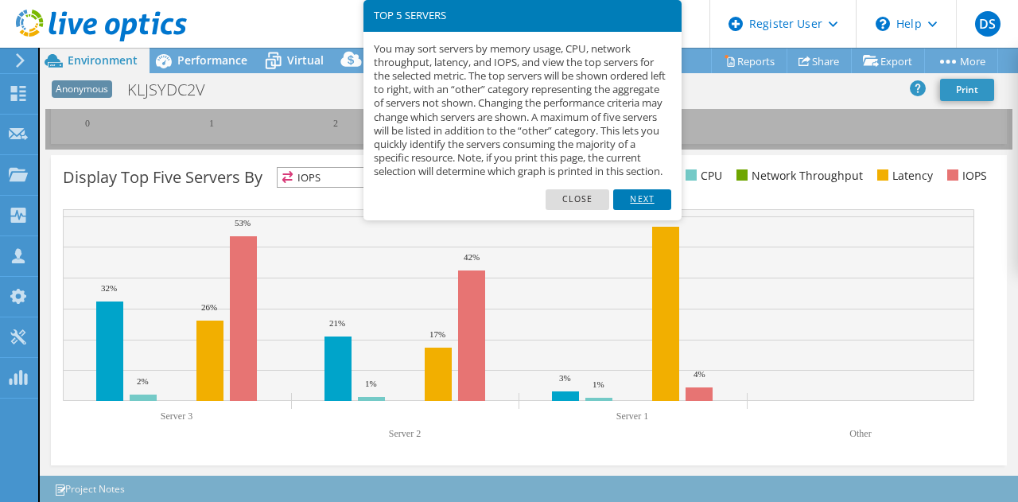
click at [656, 210] on link "Next" at bounding box center [641, 199] width 57 height 21
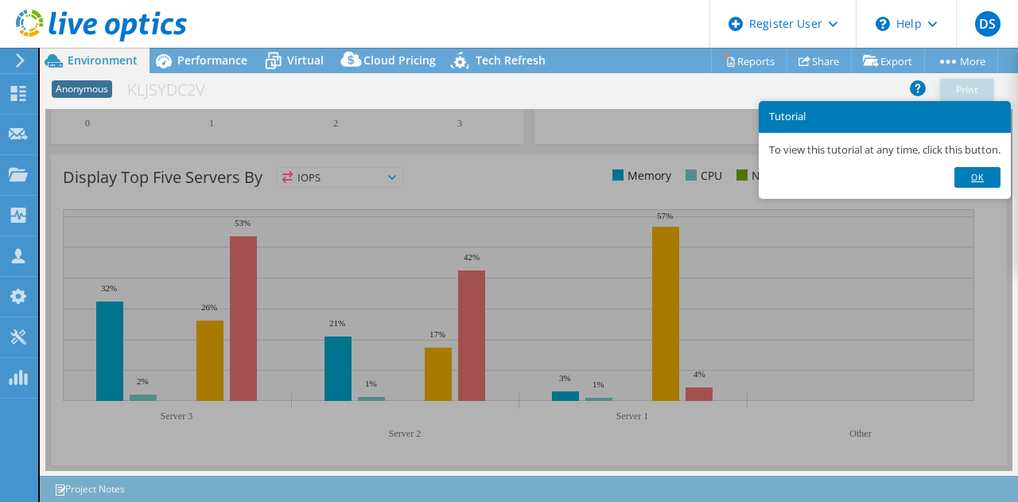
click at [984, 178] on link "Ok" at bounding box center [978, 177] width 46 height 21
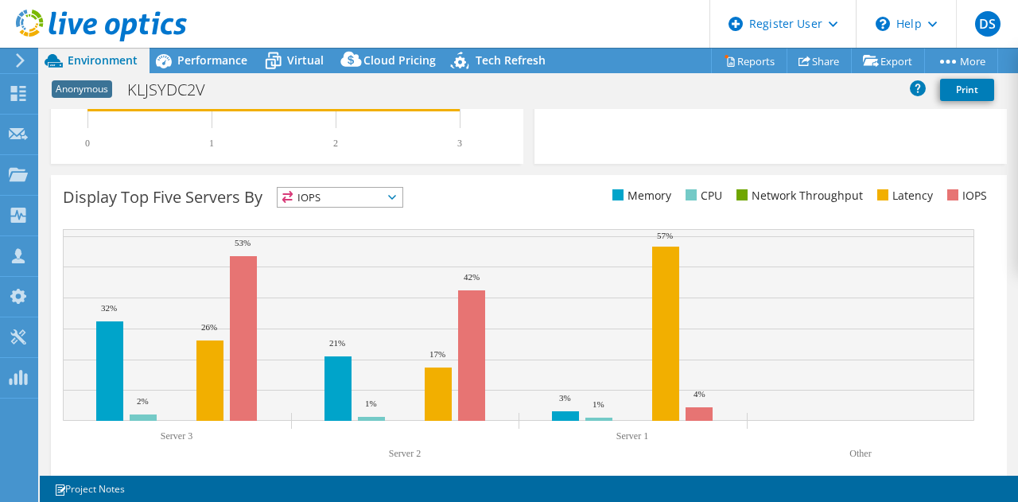
scroll to position [598, 0]
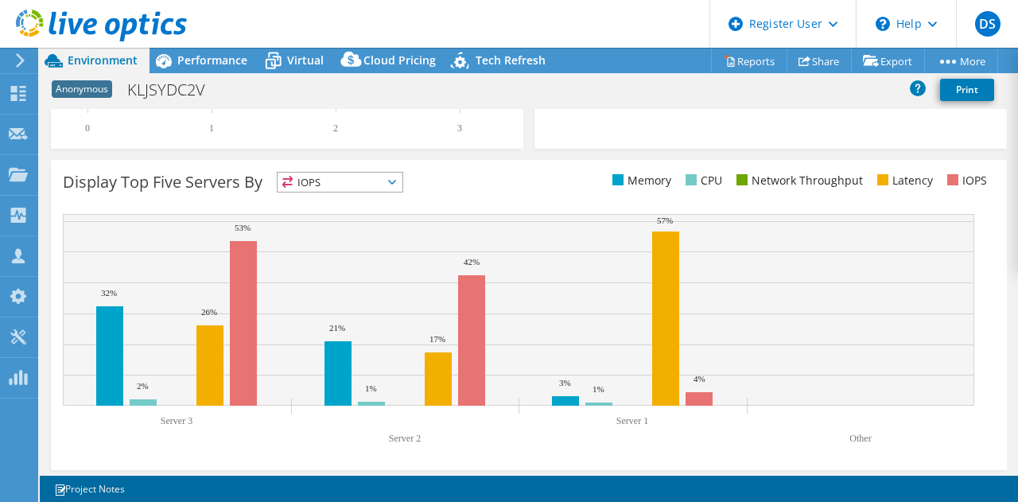
click at [399, 174] on span "IOPS" at bounding box center [340, 182] width 125 height 19
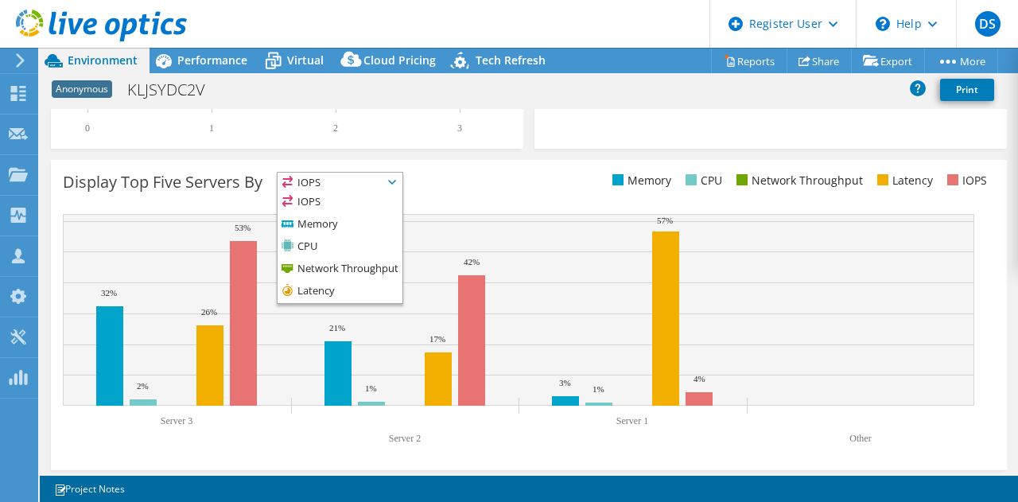
click at [461, 179] on div "Display Top Five Servers By IOPS IOPS" at bounding box center [296, 185] width 466 height 26
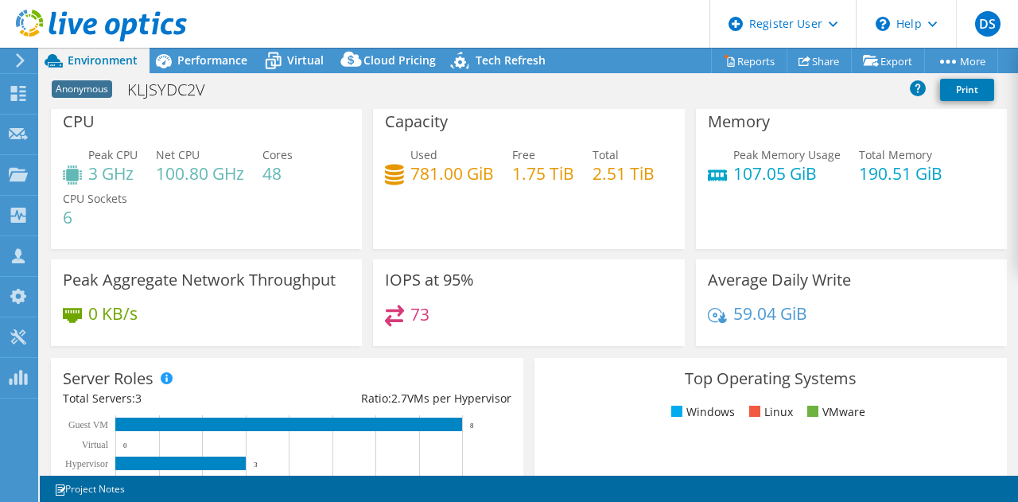
scroll to position [0, 0]
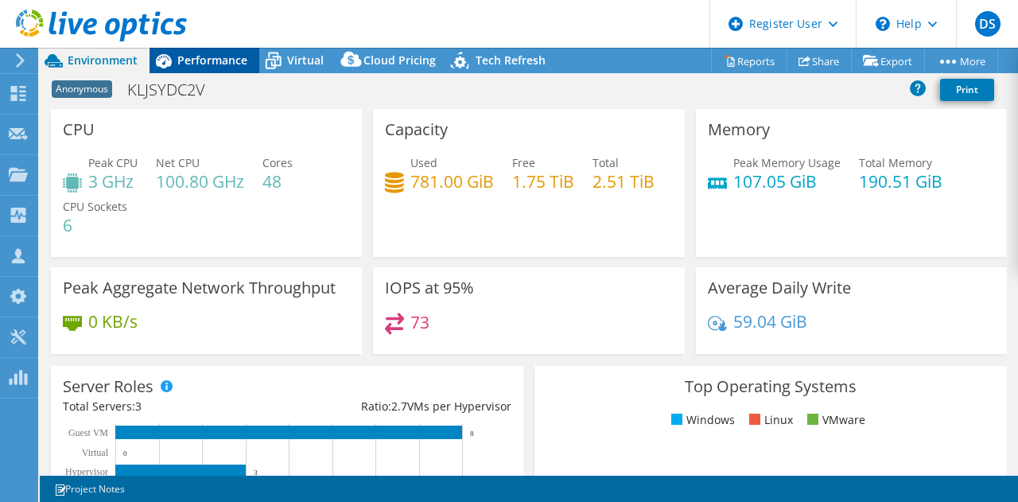
click at [216, 67] on span "Performance" at bounding box center [212, 60] width 70 height 15
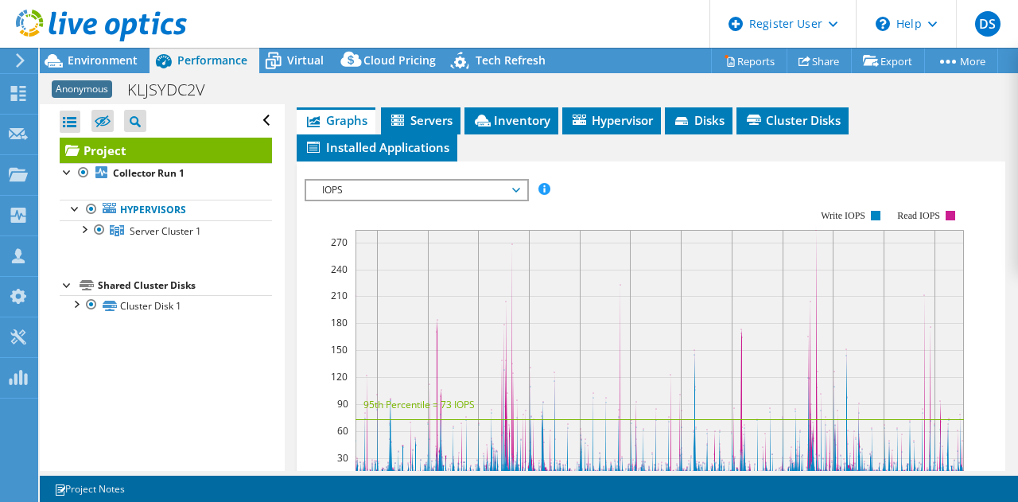
scroll to position [364, 0]
click at [516, 199] on span "IOPS" at bounding box center [416, 189] width 204 height 19
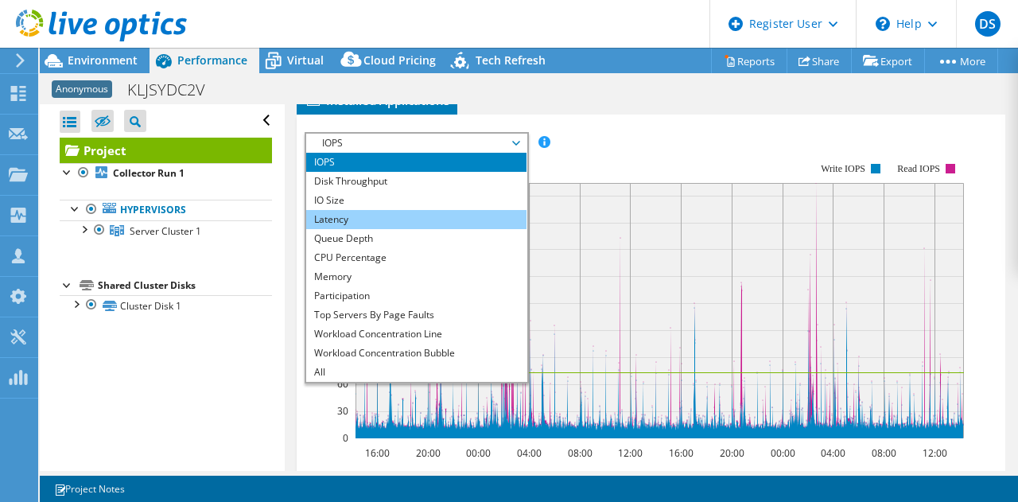
scroll to position [413, 0]
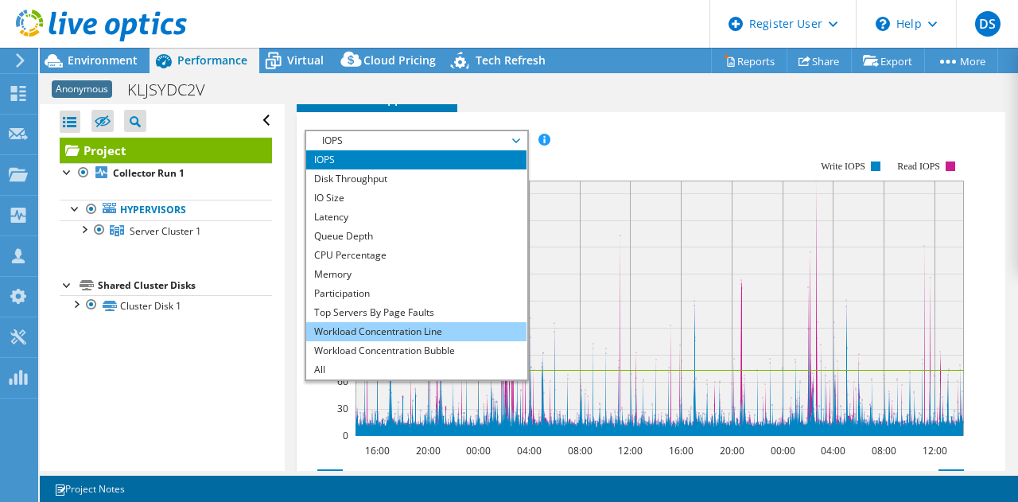
click at [443, 341] on li "Workload Concentration Line" at bounding box center [416, 331] width 220 height 19
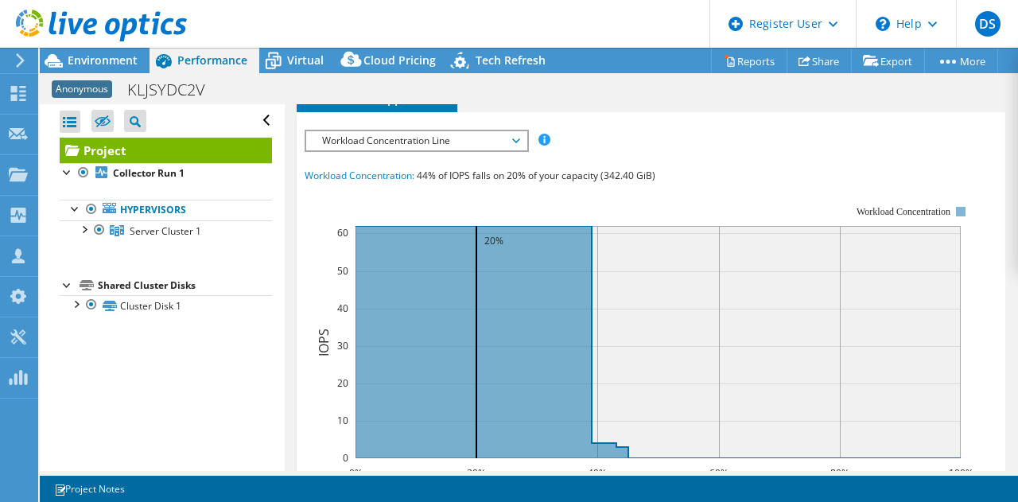
click at [514, 150] on span "Workload Concentration Line" at bounding box center [416, 140] width 204 height 19
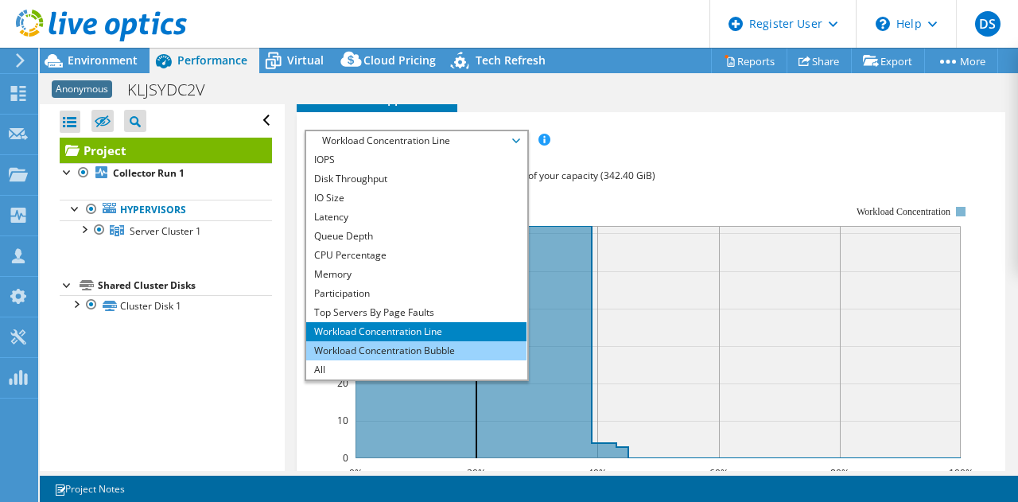
click at [448, 360] on li "Workload Concentration Bubble" at bounding box center [416, 350] width 220 height 19
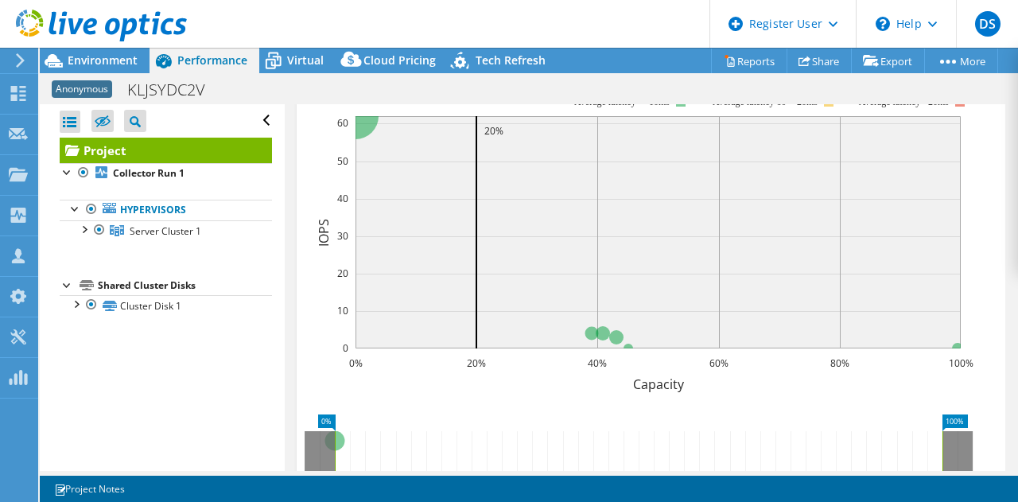
scroll to position [508, 0]
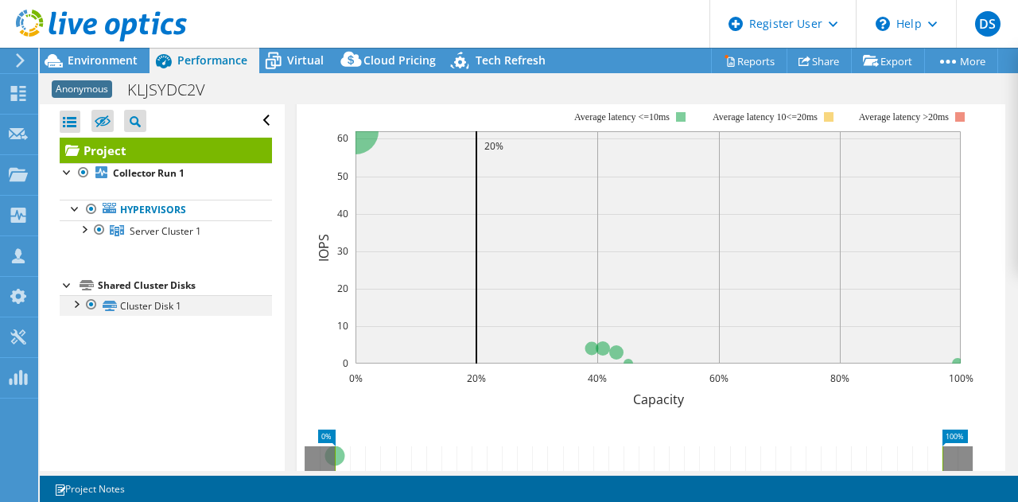
click at [72, 302] on div at bounding box center [76, 303] width 16 height 16
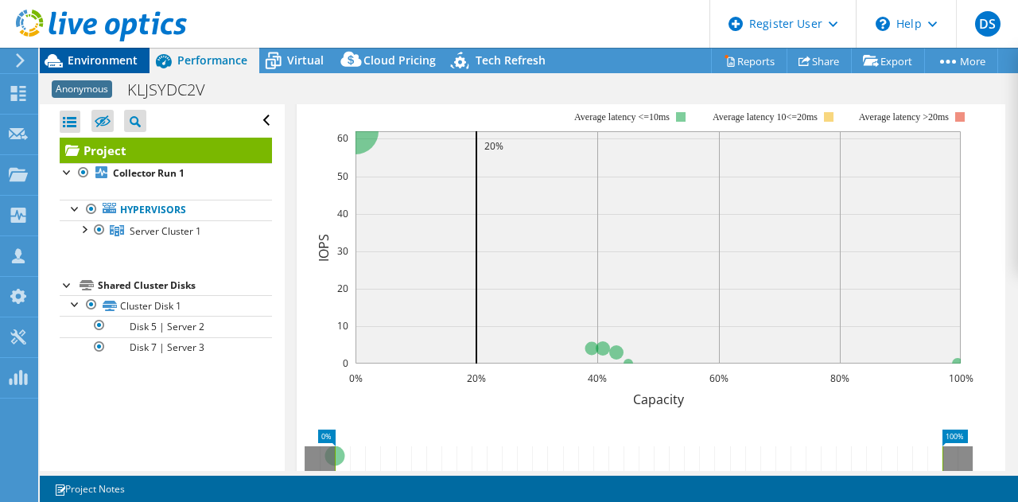
click at [107, 57] on span "Environment" at bounding box center [103, 60] width 70 height 15
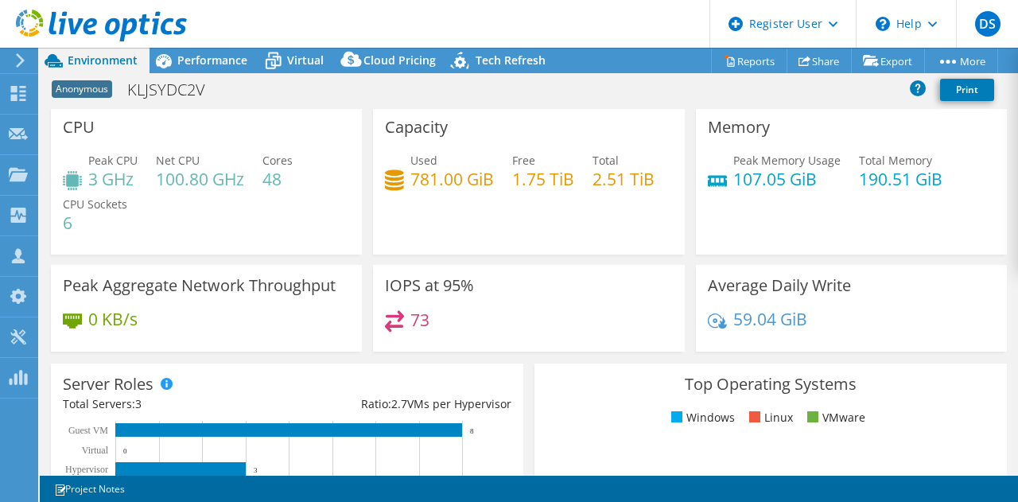
scroll to position [2, 0]
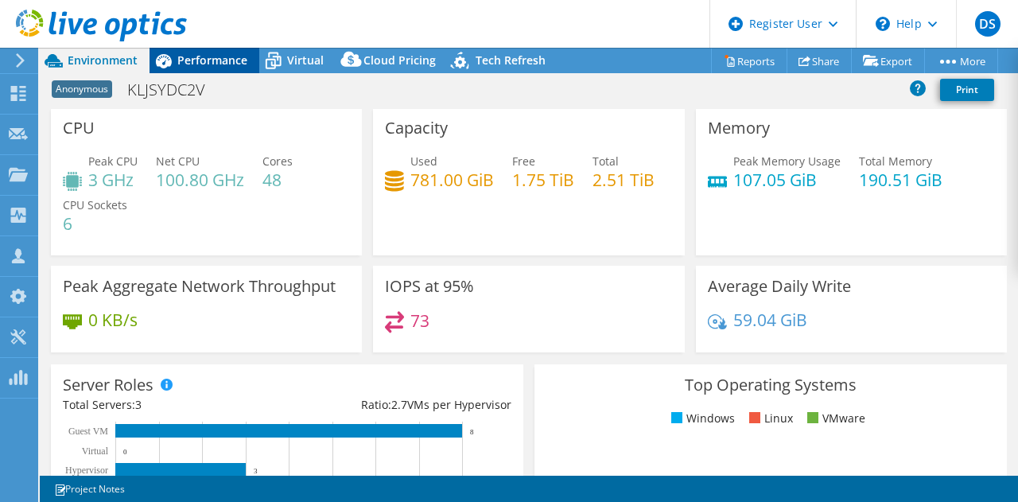
click at [224, 62] on span "Performance" at bounding box center [212, 60] width 70 height 15
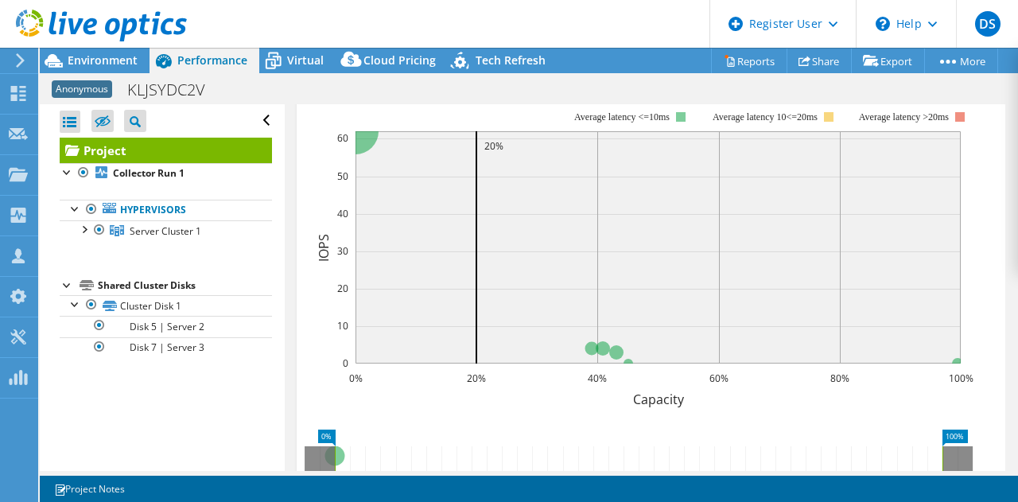
scroll to position [0, 0]
click at [88, 231] on div at bounding box center [84, 228] width 16 height 16
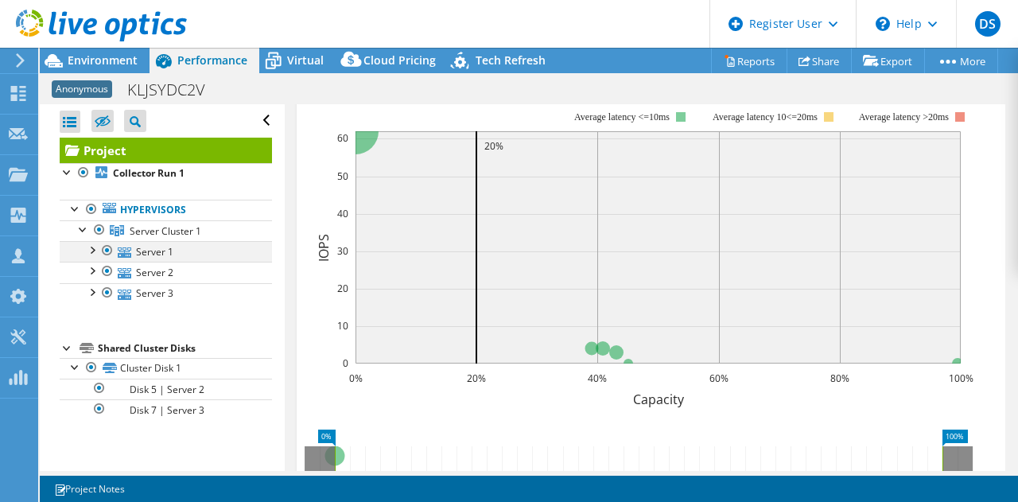
click at [93, 243] on div at bounding box center [92, 249] width 16 height 16
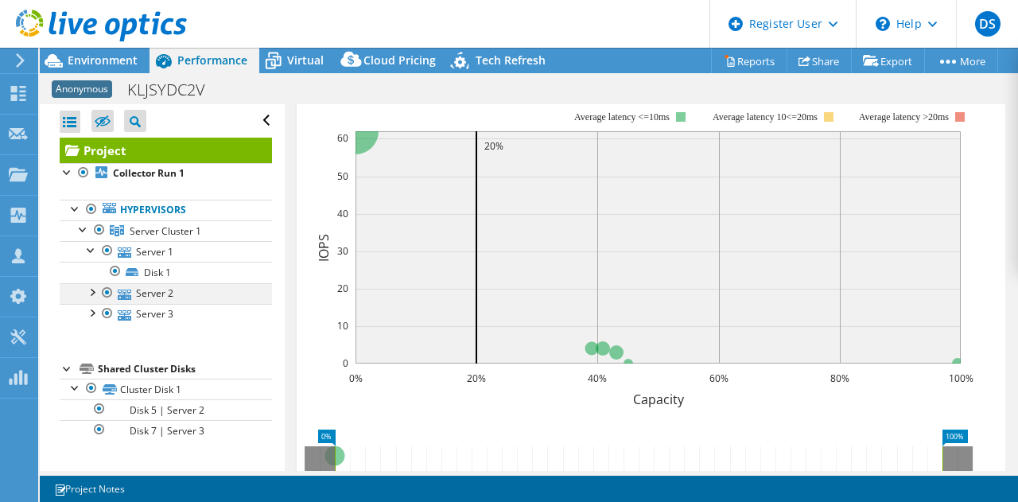
click at [91, 294] on div at bounding box center [92, 291] width 16 height 16
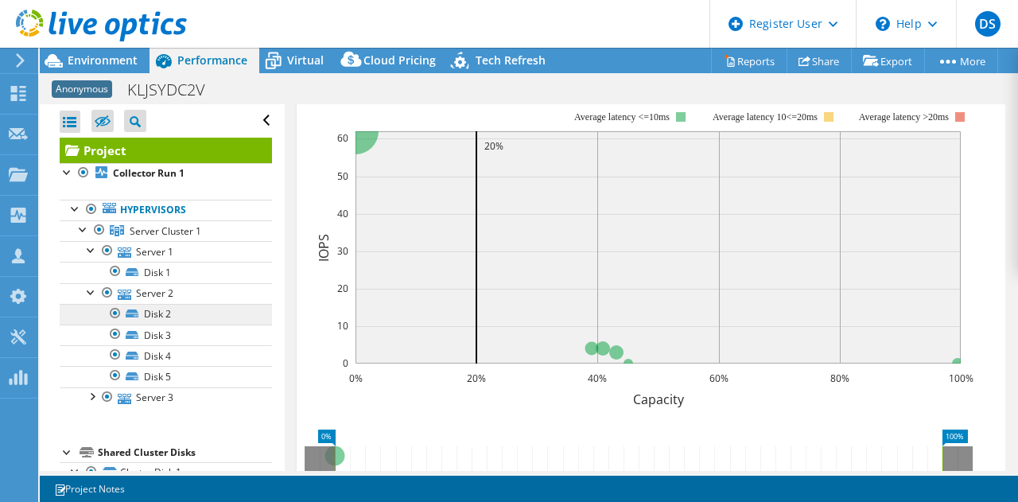
scroll to position [28, 0]
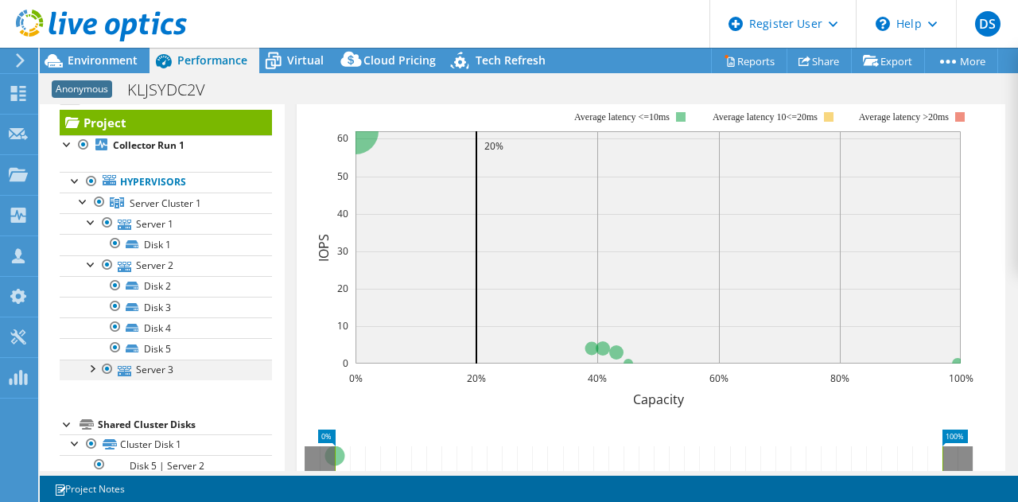
click at [101, 368] on div at bounding box center [107, 369] width 16 height 19
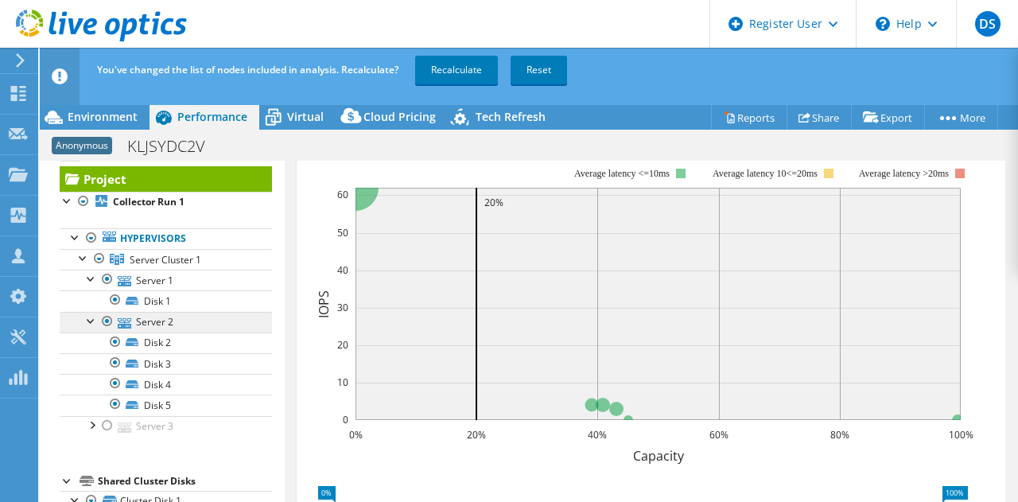
scroll to position [68, 0]
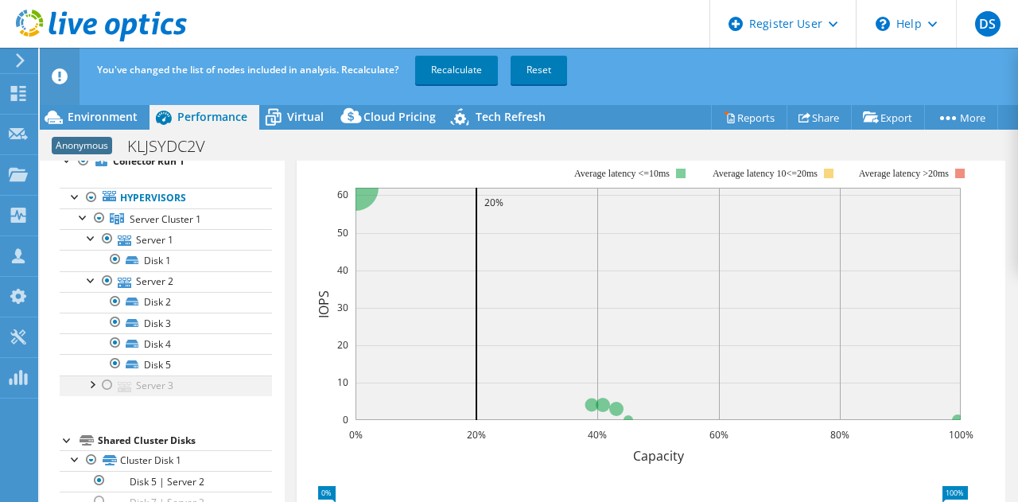
click at [107, 384] on div at bounding box center [107, 384] width 16 height 19
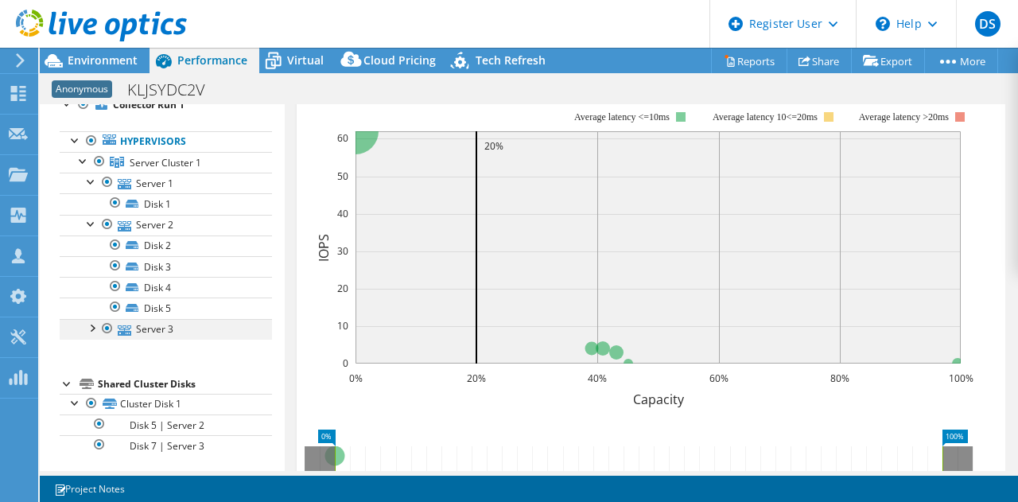
click at [94, 329] on div at bounding box center [92, 327] width 16 height 16
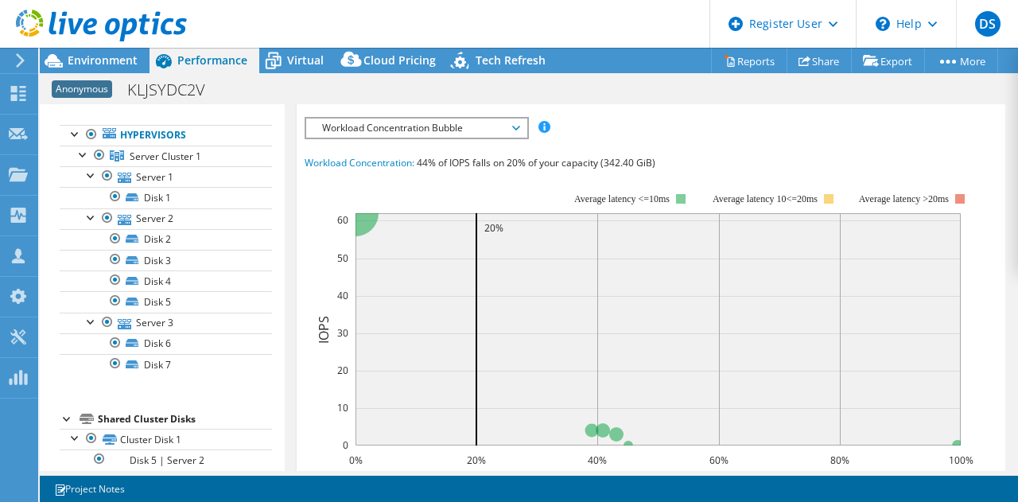
scroll to position [426, 0]
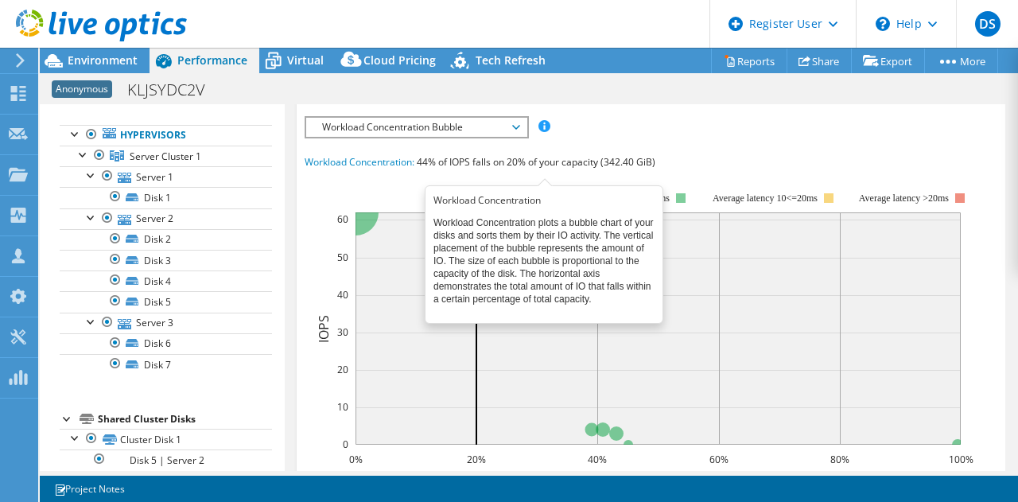
click at [542, 131] on span at bounding box center [544, 125] width 11 height 11
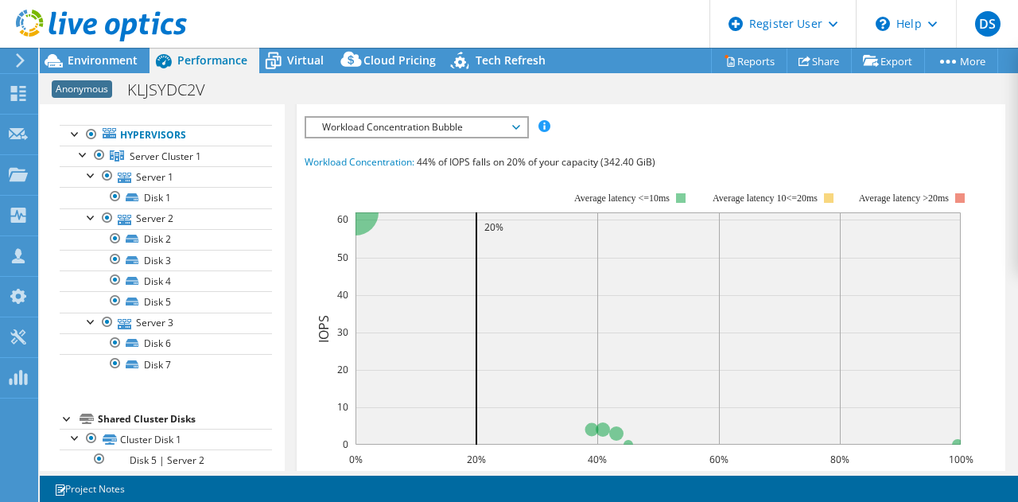
click at [581, 138] on div "IOPS Disk Throughput IO Size Latency Queue Depth CPU Percentage Memory Page Fau…" at bounding box center [652, 126] width 694 height 21
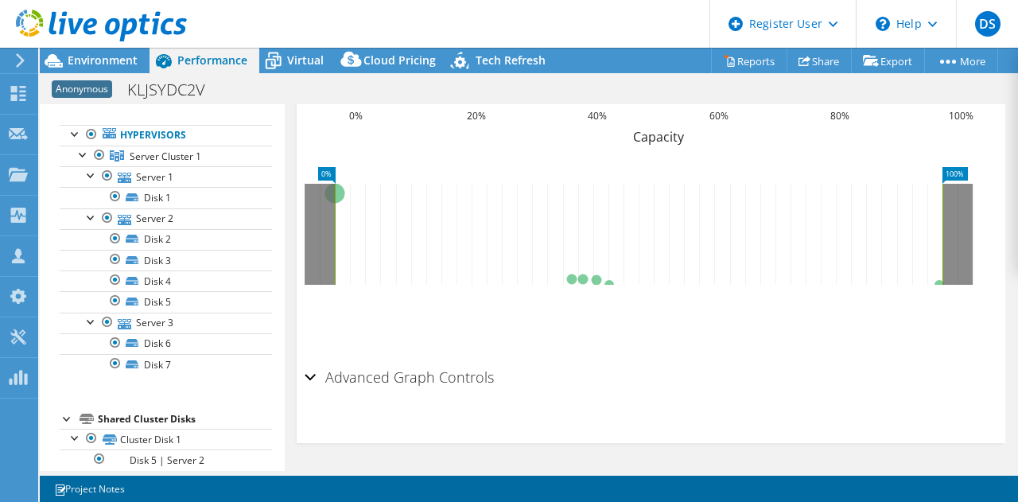
scroll to position [794, 0]
click at [307, 395] on div "Advanced Graph Controls" at bounding box center [652, 378] width 694 height 34
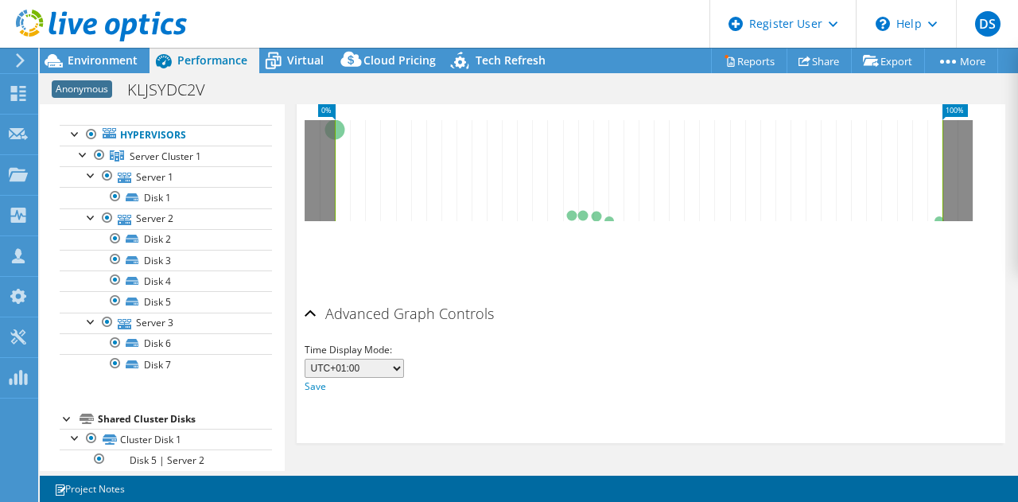
scroll to position [877, 0]
click at [400, 371] on select "UTC-12:00 UTC-11:00 UTC-10:00 UTC-09:30 UTC-09:00 UTC-08:00 UTC-07:00 UTC-06:00…" at bounding box center [354, 368] width 99 height 19
click at [488, 359] on div "Time Display Mode: UTC-12:00 UTC-11:00 UTC-10:00 UTC-09:30 UTC-09:00 UTC-08:00 …" at bounding box center [652, 368] width 694 height 54
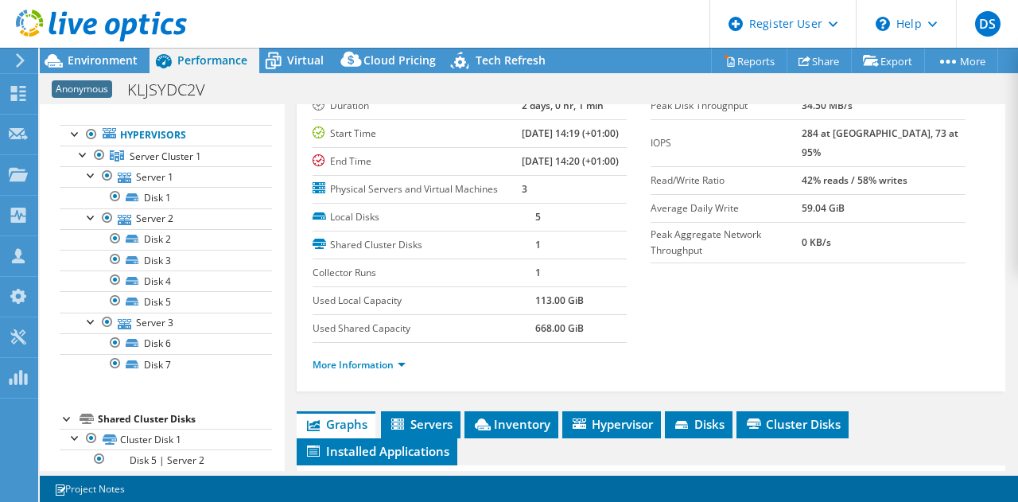
scroll to position [0, 0]
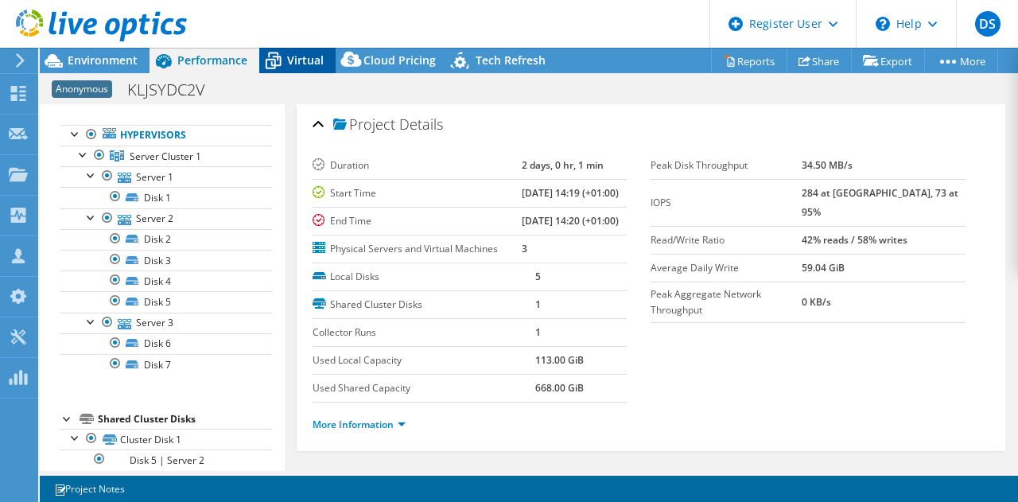
click at [301, 72] on div "Virtual" at bounding box center [297, 60] width 76 height 25
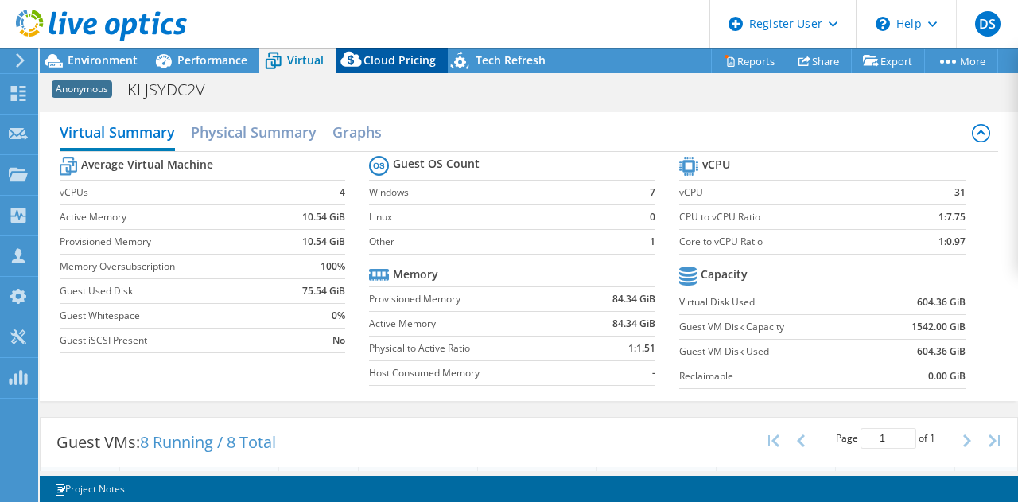
click at [407, 56] on span "Cloud Pricing" at bounding box center [400, 60] width 72 height 15
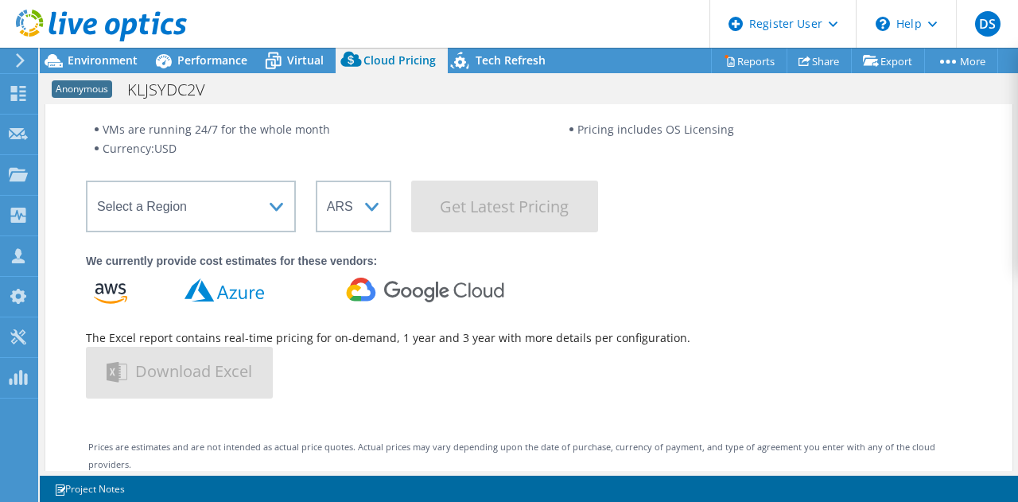
scroll to position [115, 0]
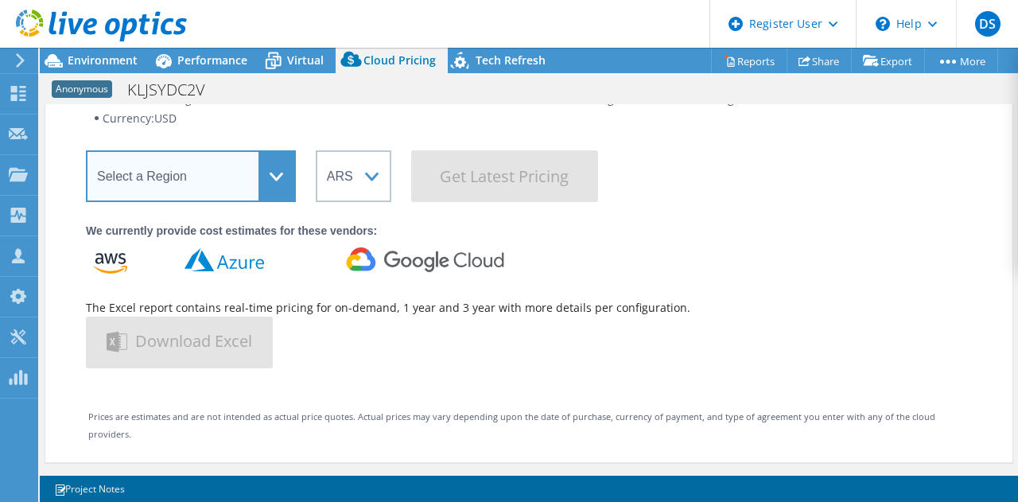
click at [285, 180] on select "Select a Region [GEOGRAPHIC_DATA] ([GEOGRAPHIC_DATA]) [GEOGRAPHIC_DATA] ([GEOGR…" at bounding box center [191, 176] width 210 height 52
select select "EULondon"
click at [86, 150] on select "Select a Region [GEOGRAPHIC_DATA] ([GEOGRAPHIC_DATA]) [GEOGRAPHIC_DATA] ([GEOGR…" at bounding box center [191, 176] width 210 height 52
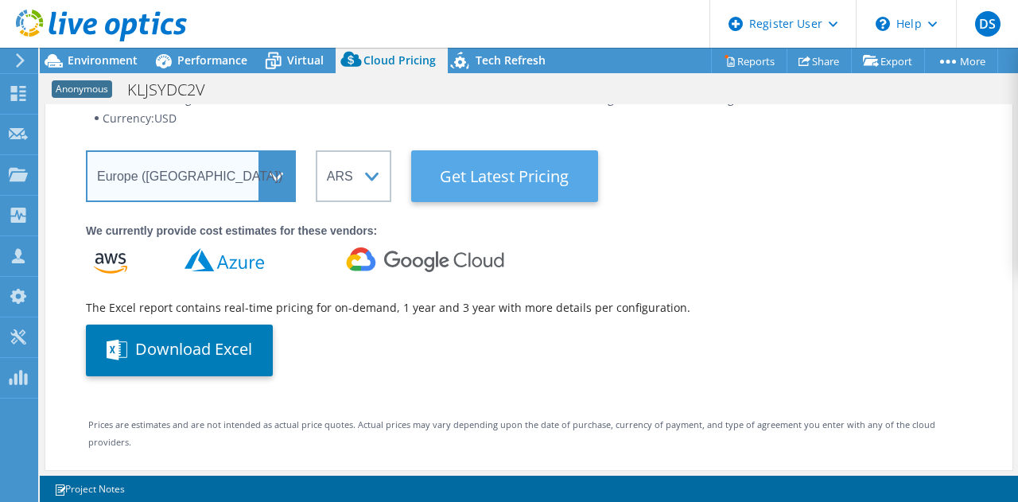
scroll to position [140, 0]
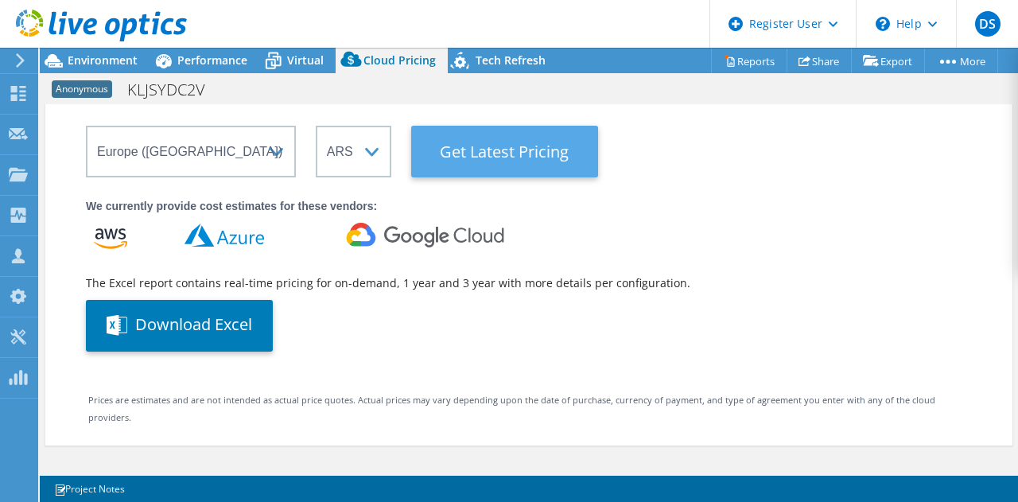
click at [488, 155] on Latest "Get Latest Pricing" at bounding box center [504, 152] width 187 height 52
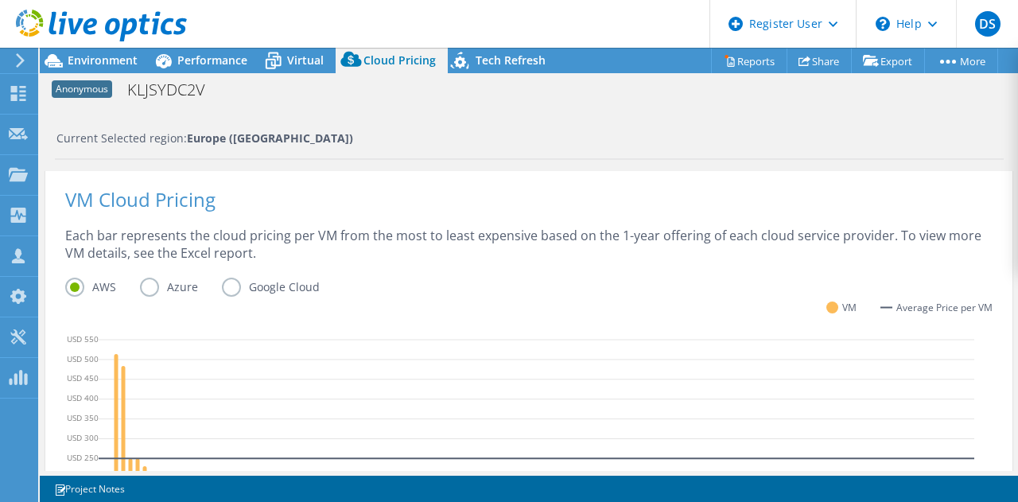
scroll to position [492, 0]
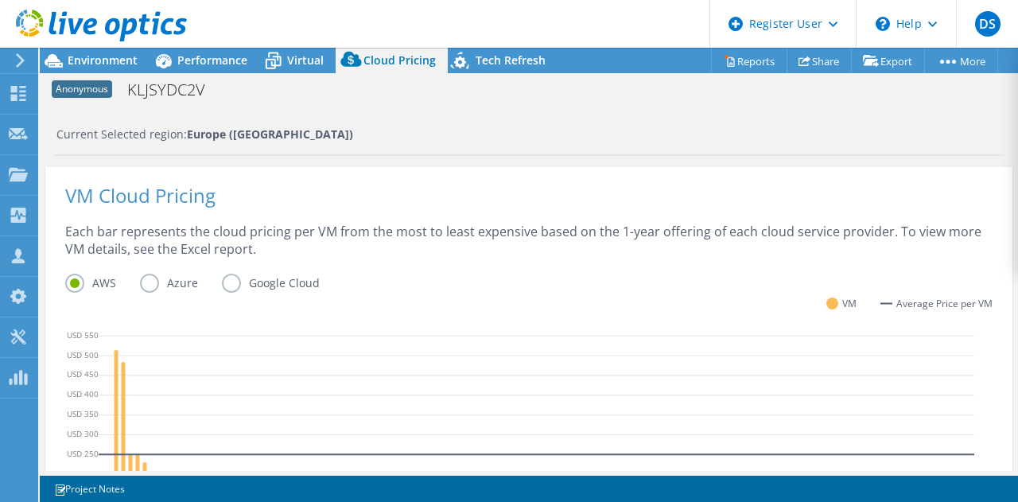
click at [151, 279] on label "Azure" at bounding box center [181, 283] width 82 height 19
click at [0, 0] on input "Azure" at bounding box center [0, 0] width 0 height 0
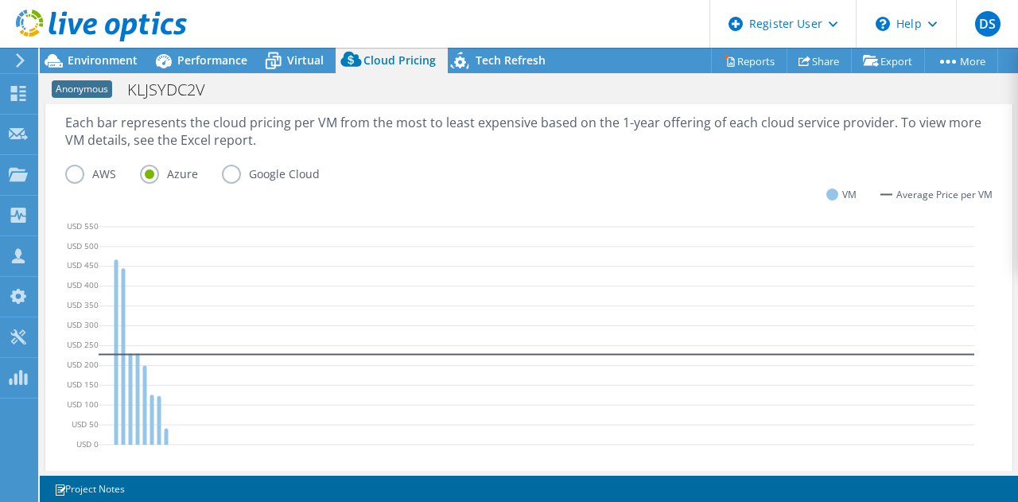
scroll to position [601, 0]
click at [232, 169] on label "Google Cloud" at bounding box center [283, 173] width 122 height 19
click at [0, 0] on input "Google Cloud" at bounding box center [0, 0] width 0 height 0
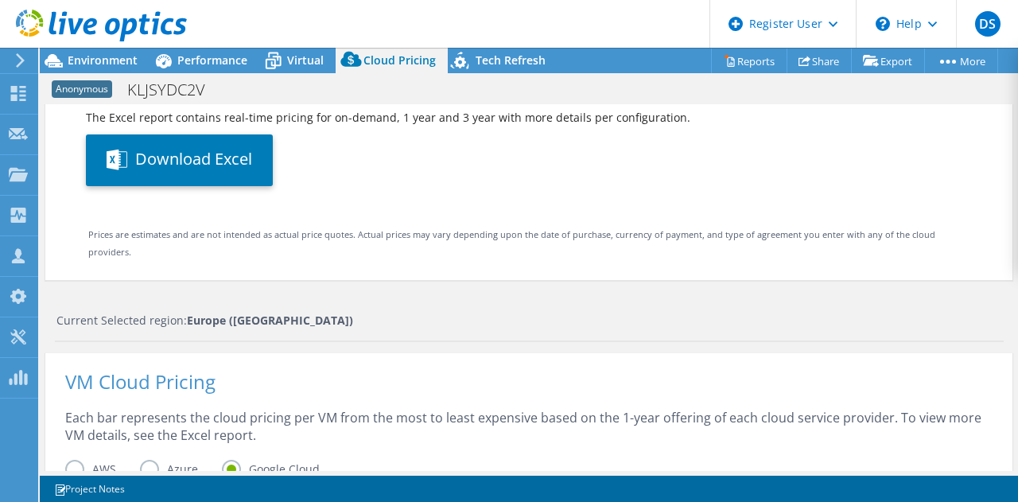
scroll to position [287, 0]
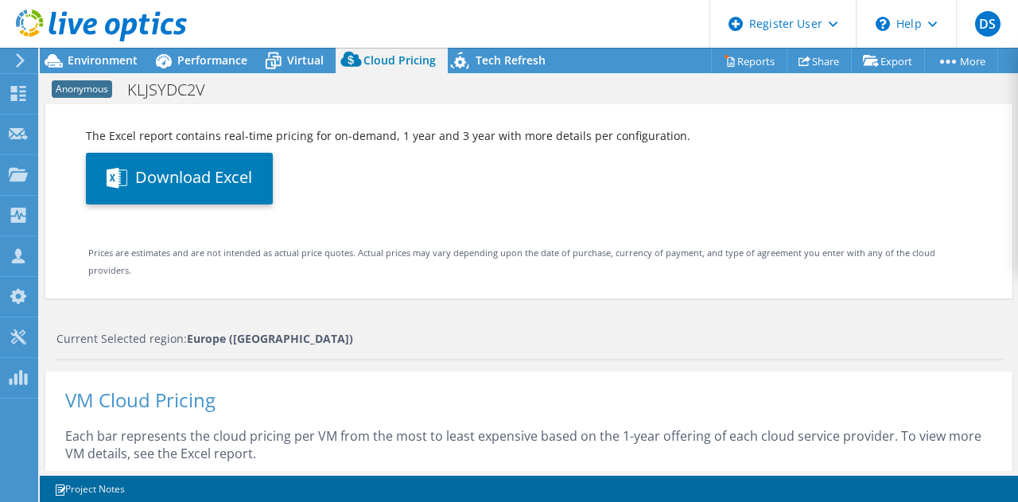
click at [108, 52] on div at bounding box center [93, 26] width 187 height 53
click at [116, 66] on span "Environment" at bounding box center [103, 60] width 70 height 15
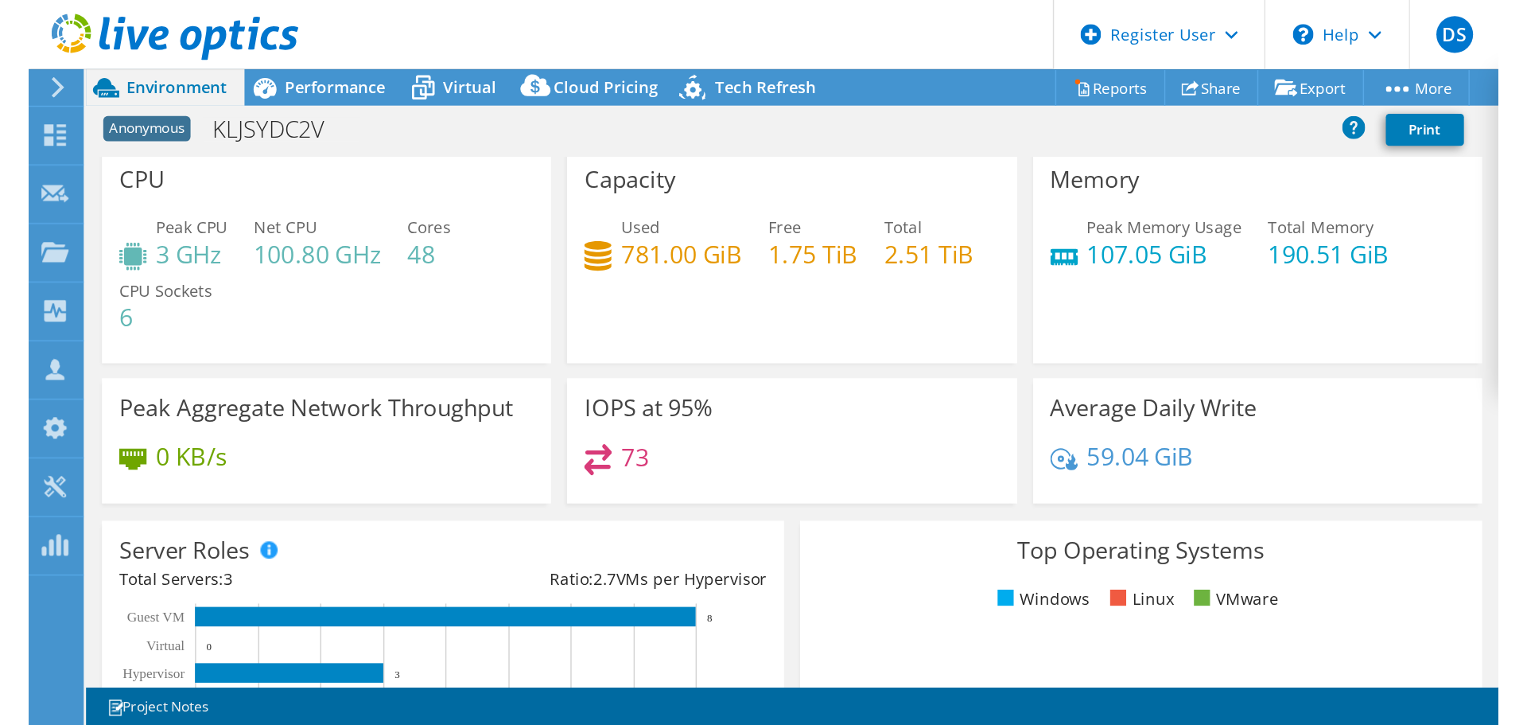
scroll to position [0, 0]
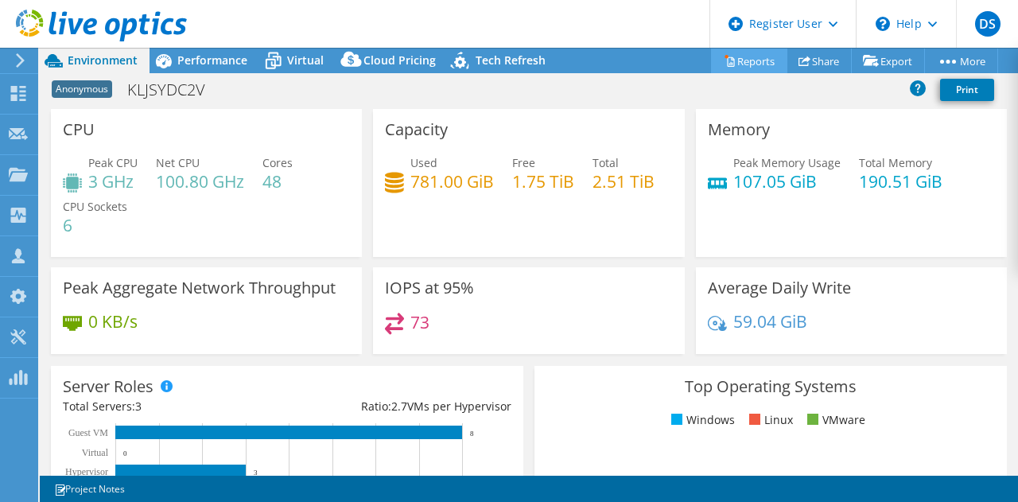
click at [751, 60] on link "Reports" at bounding box center [749, 61] width 76 height 25
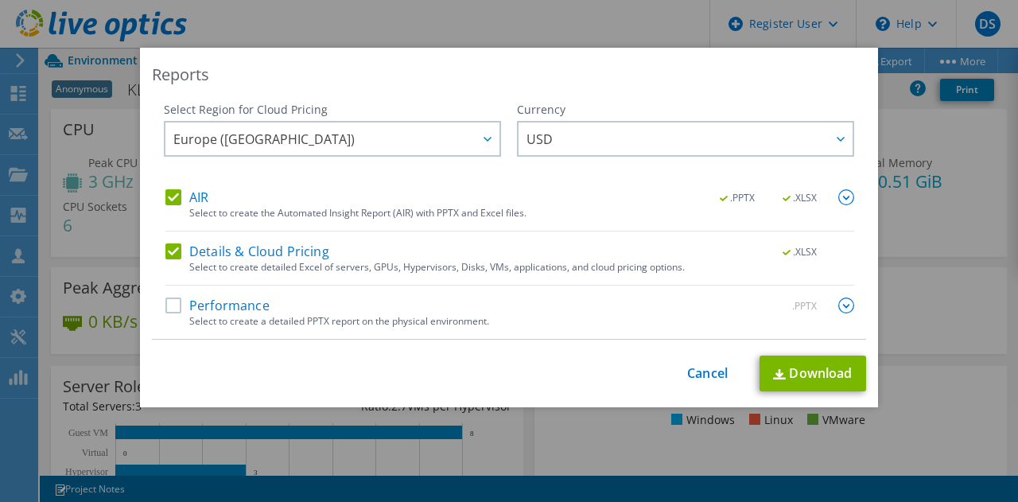
click at [916, 211] on div "Reports Select Region for Cloud Pricing Asia Pacific ([GEOGRAPHIC_DATA]) [GEOGR…" at bounding box center [509, 251] width 1018 height 407
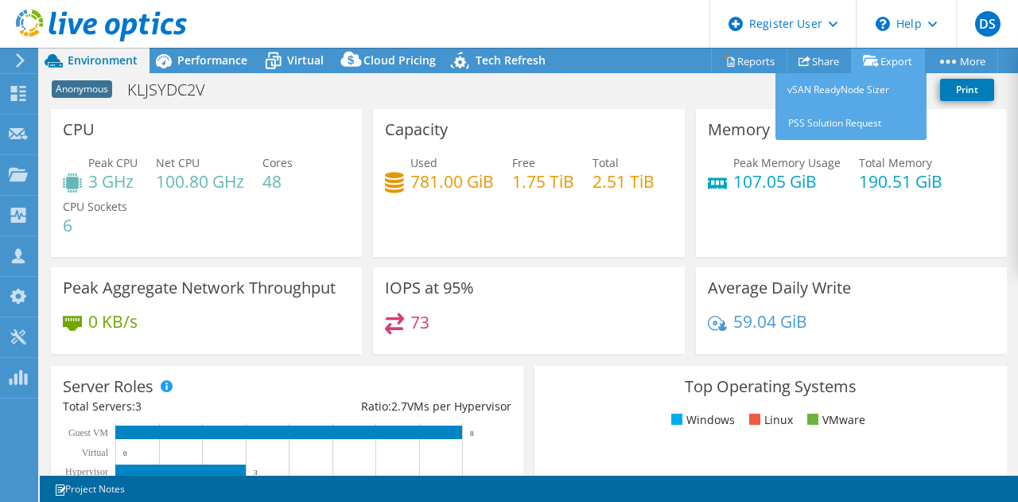
click at [898, 56] on link "Export" at bounding box center [888, 61] width 74 height 25
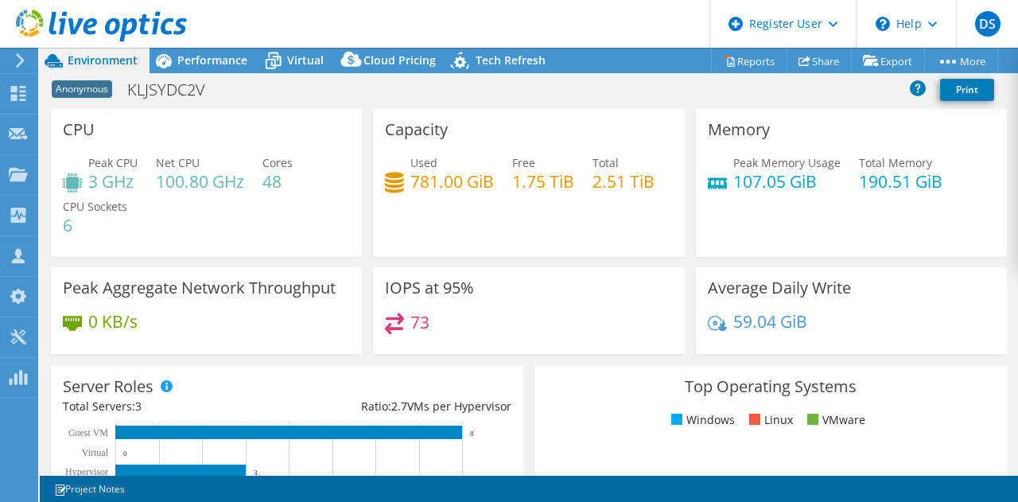
click at [962, 200] on div "Peak Memory Usage 107.05 GiB Total Memory 190.51 GiB" at bounding box center [851, 180] width 287 height 52
click at [964, 91] on link "Print" at bounding box center [967, 90] width 54 height 22
